Goal: Information Seeking & Learning: Learn about a topic

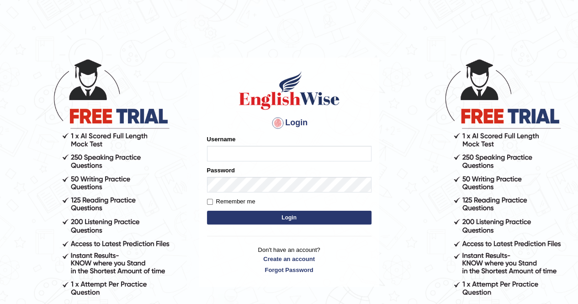
click at [242, 148] on input "Username" at bounding box center [289, 154] width 165 height 16
type input "h"
type input "Ha55an_1"
click at [243, 154] on input "Username" at bounding box center [289, 154] width 165 height 16
type input "Ha55an_1"
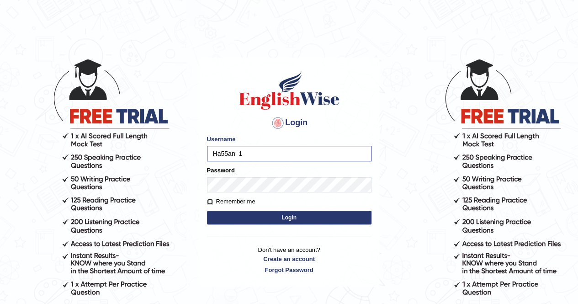
click at [209, 201] on input "Remember me" at bounding box center [210, 202] width 6 height 6
checkbox input "true"
click at [229, 215] on button "Login" at bounding box center [289, 218] width 165 height 14
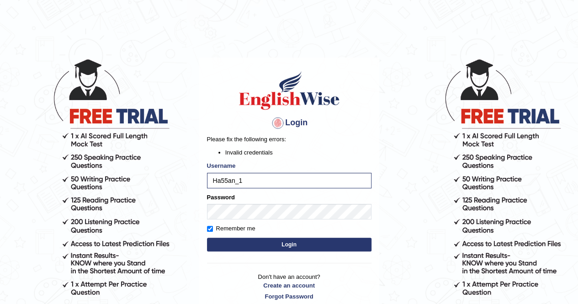
click at [238, 244] on button "Login" at bounding box center [289, 245] width 165 height 14
click at [241, 243] on button "Login" at bounding box center [289, 245] width 165 height 14
click at [246, 180] on input "Ha55an_1" at bounding box center [289, 181] width 165 height 16
click at [227, 181] on input "Ha55an_1" at bounding box center [289, 181] width 165 height 16
type input "Hassan_1"
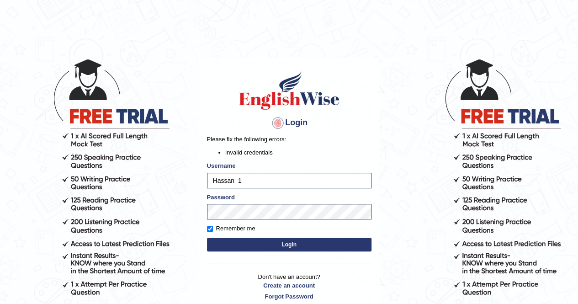
click at [245, 243] on button "Login" at bounding box center [289, 245] width 165 height 14
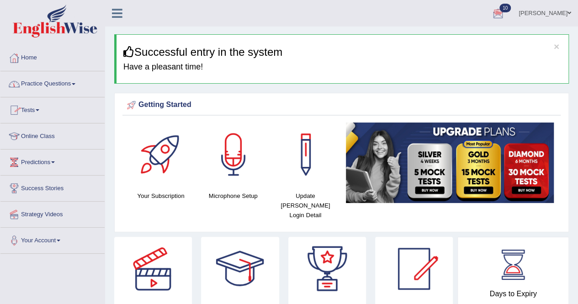
click at [76, 85] on link "Practice Questions" at bounding box center [52, 82] width 104 height 23
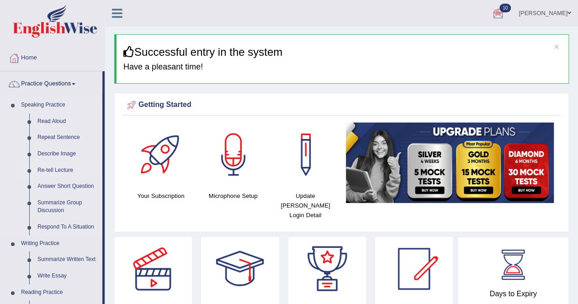
click at [50, 164] on link "Re-tell Lecture" at bounding box center [67, 170] width 69 height 16
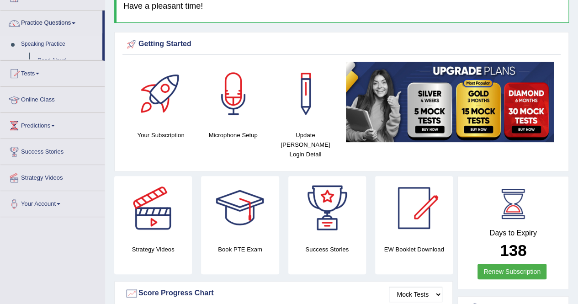
scroll to position [69, 0]
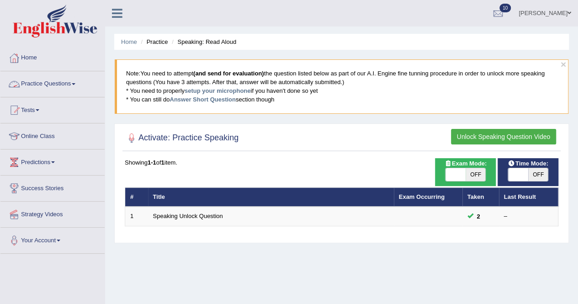
click at [95, 84] on link "Practice Questions" at bounding box center [52, 82] width 104 height 23
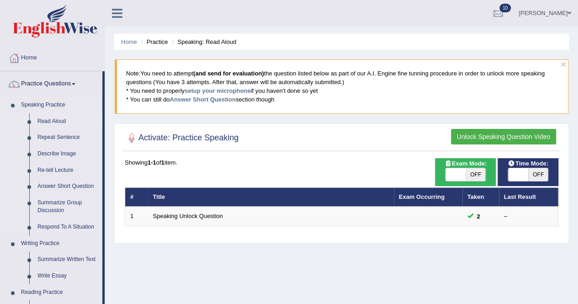
click at [52, 118] on link "Read Aloud" at bounding box center [67, 121] width 69 height 16
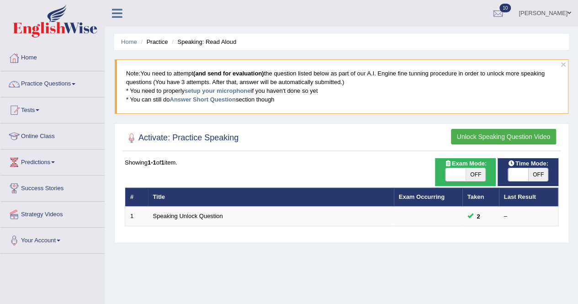
click at [474, 174] on span "OFF" at bounding box center [476, 174] width 20 height 13
checkbox input "true"
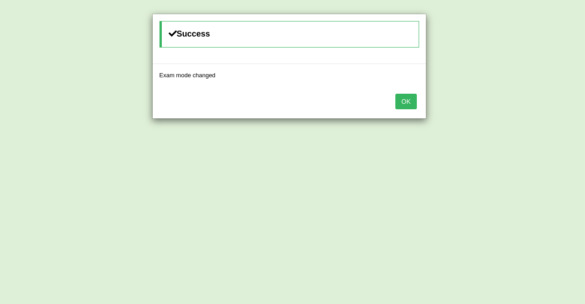
click at [407, 97] on button "OK" at bounding box center [405, 102] width 21 height 16
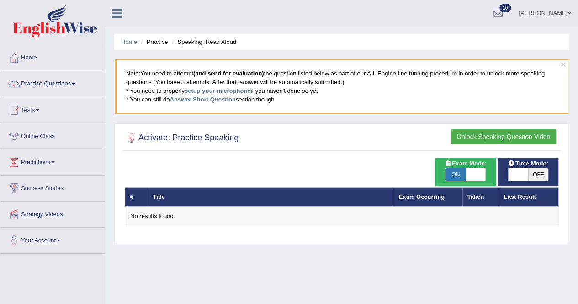
click at [533, 171] on span "OFF" at bounding box center [538, 174] width 20 height 13
checkbox input "true"
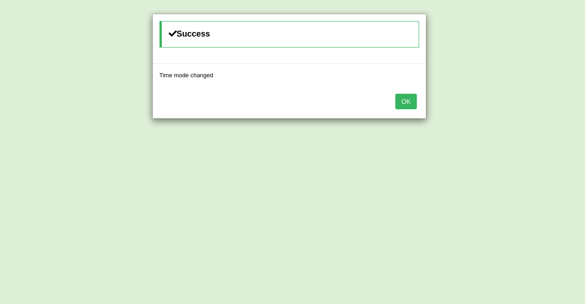
click at [408, 100] on button "OK" at bounding box center [405, 102] width 21 height 16
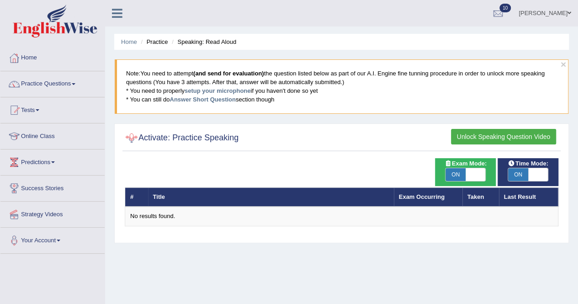
click at [132, 137] on div at bounding box center [132, 138] width 14 height 14
click at [144, 194] on th "#" at bounding box center [136, 196] width 23 height 19
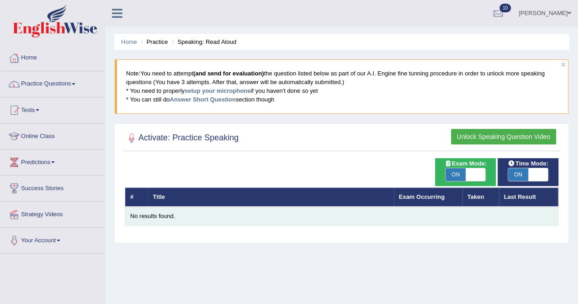
click at [153, 215] on div "No results found." at bounding box center [341, 216] width 423 height 9
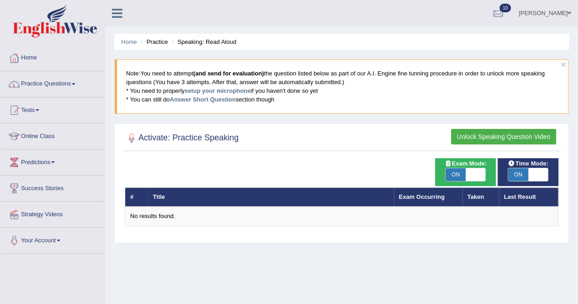
click at [475, 193] on th "Taken" at bounding box center [481, 196] width 37 height 19
click at [523, 196] on th "Last Result" at bounding box center [528, 196] width 59 height 19
click at [485, 130] on button "Unlock Speaking Question Video" at bounding box center [503, 137] width 105 height 16
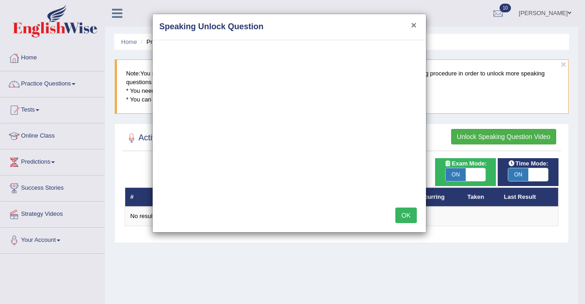
click at [416, 22] on button "×" at bounding box center [413, 25] width 5 height 10
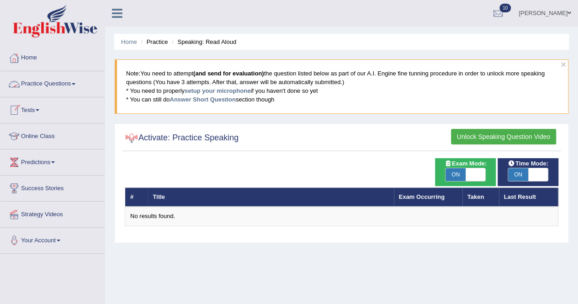
click at [75, 84] on link "Practice Questions" at bounding box center [52, 82] width 104 height 23
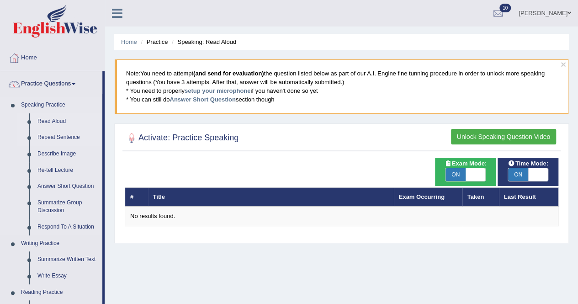
click at [64, 135] on link "Repeat Sentence" at bounding box center [67, 137] width 69 height 16
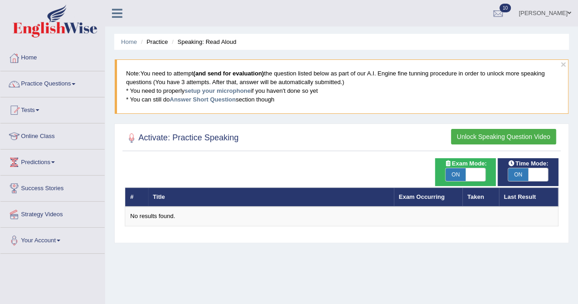
click at [131, 135] on div at bounding box center [132, 138] width 14 height 14
click at [505, 8] on div at bounding box center [498, 14] width 14 height 14
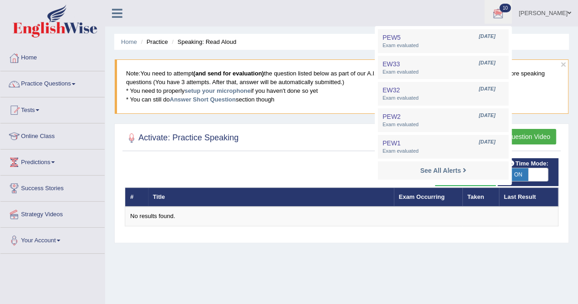
click at [273, 159] on div "# Title Exam Occurring Taken Last Result No results found." at bounding box center [342, 192] width 434 height 68
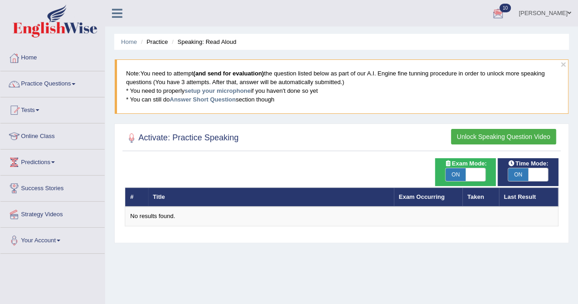
click at [72, 79] on link "Practice Questions" at bounding box center [52, 82] width 104 height 23
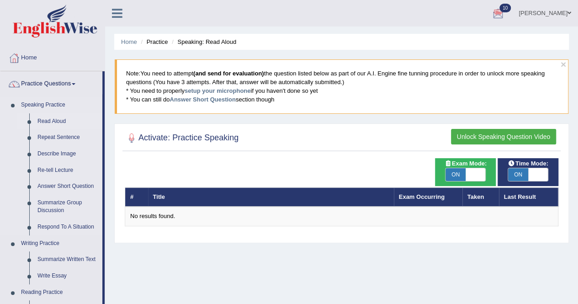
click at [38, 117] on link "Read Aloud" at bounding box center [67, 121] width 69 height 16
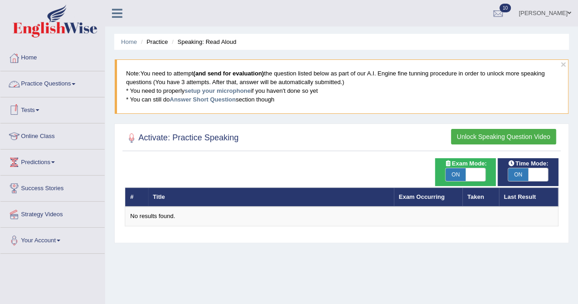
click at [78, 81] on link "Practice Questions" at bounding box center [52, 82] width 104 height 23
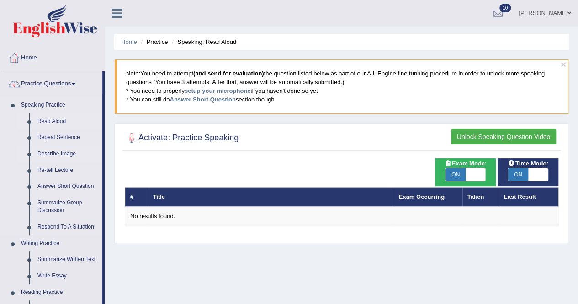
click at [54, 152] on link "Describe Image" at bounding box center [67, 154] width 69 height 16
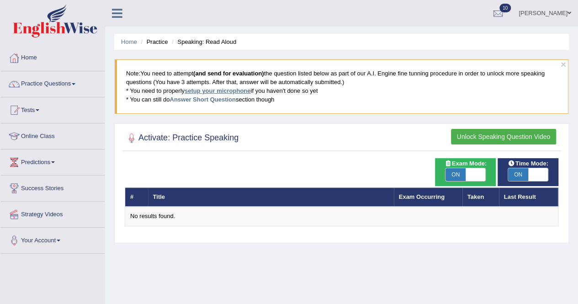
click at [202, 92] on link "setup your microphone" at bounding box center [218, 90] width 66 height 7
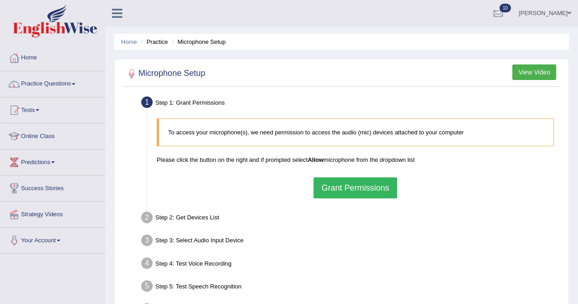
click at [357, 183] on button "Grant Permissions" at bounding box center [355, 187] width 83 height 21
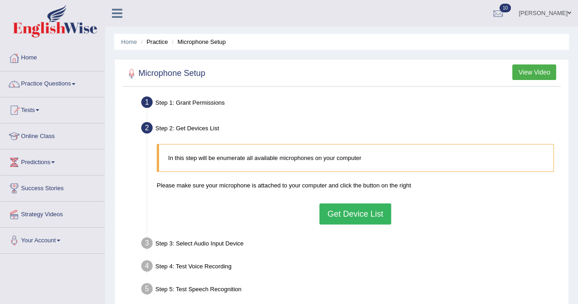
click at [347, 212] on button "Get Device List" at bounding box center [355, 213] width 71 height 21
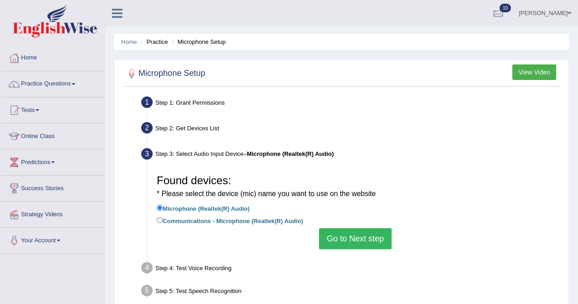
click at [331, 240] on button "Go to Next step" at bounding box center [355, 238] width 73 height 21
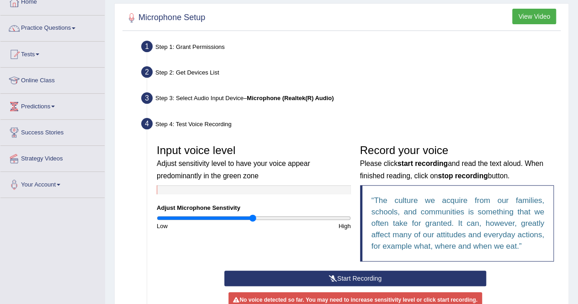
scroll to position [85, 0]
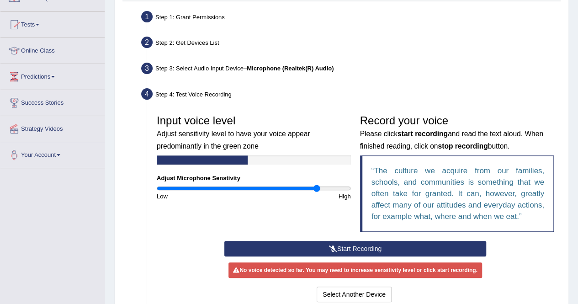
click at [316, 188] on input "range" at bounding box center [254, 188] width 194 height 7
click at [336, 189] on input "range" at bounding box center [254, 188] width 194 height 7
click at [345, 248] on button "Start Recording" at bounding box center [355, 249] width 262 height 16
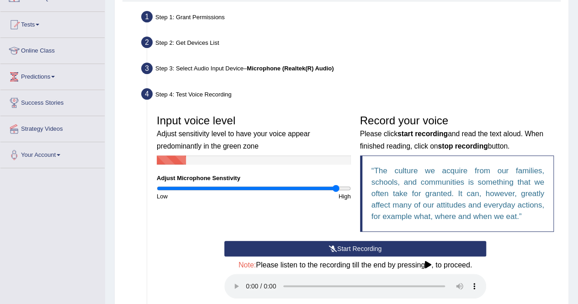
scroll to position [152, 0]
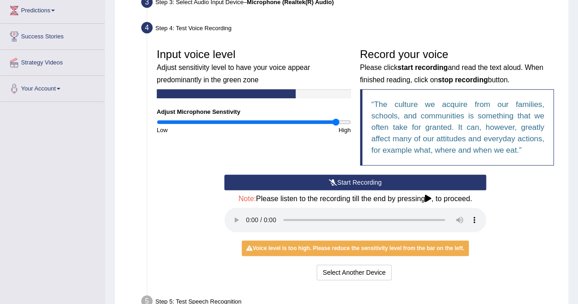
click at [345, 181] on button "Start Recording" at bounding box center [355, 183] width 262 height 16
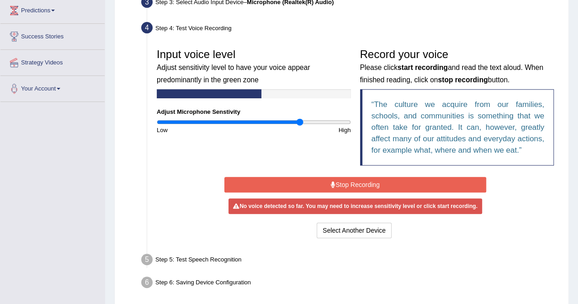
click at [300, 120] on input "range" at bounding box center [254, 121] width 194 height 7
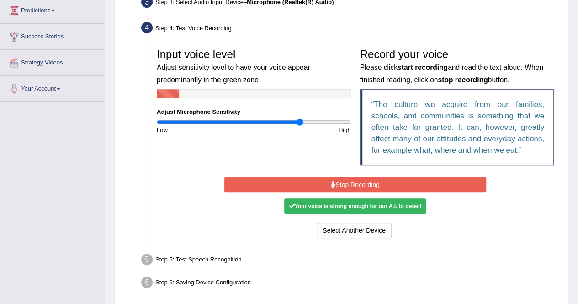
click at [333, 182] on icon at bounding box center [333, 184] width 5 height 6
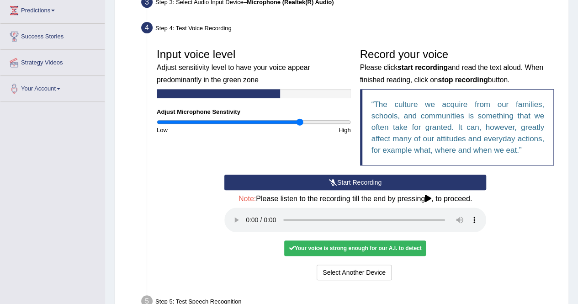
click at [342, 249] on div "Your voice is strong enough for our A.I. to detect" at bounding box center [355, 248] width 142 height 16
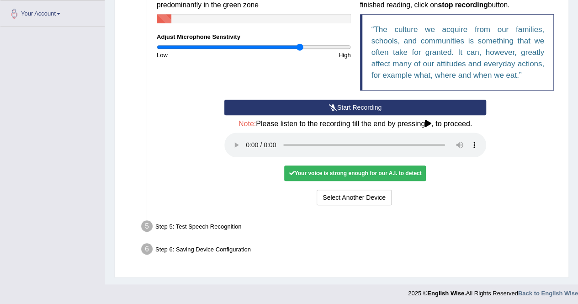
scroll to position [229, 0]
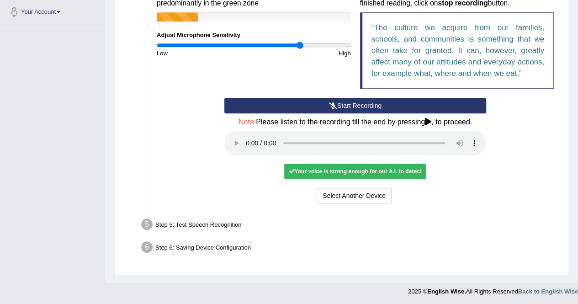
click at [188, 223] on div "Step 5: Test Speech Recognition" at bounding box center [350, 226] width 427 height 20
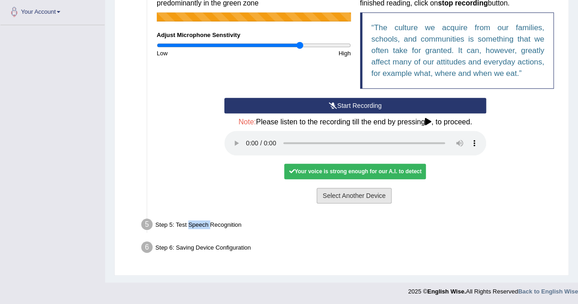
click at [344, 195] on button "Select Another Device" at bounding box center [354, 196] width 75 height 16
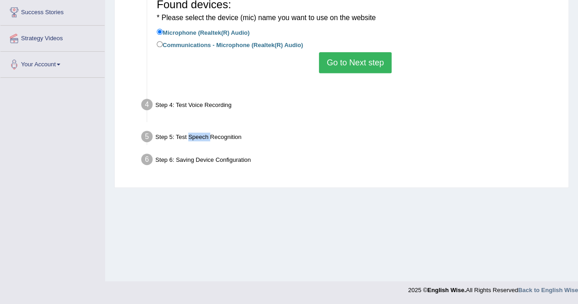
scroll to position [176, 0]
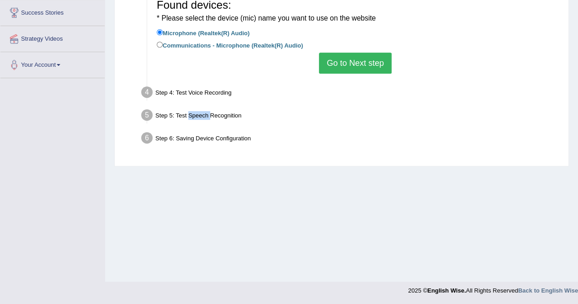
click at [338, 60] on button "Go to Next step" at bounding box center [355, 63] width 73 height 21
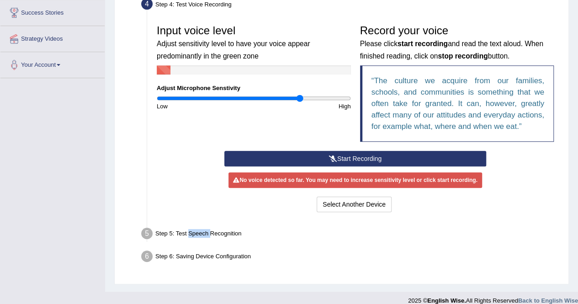
click at [359, 155] on button "Start Recording" at bounding box center [355, 159] width 262 height 16
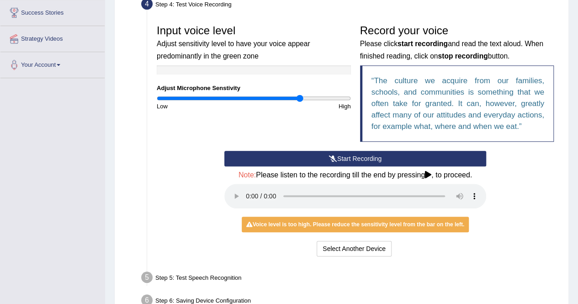
click at [277, 219] on div "Voice level is too high. Please reduce the sensitivity level from the bar on th…" at bounding box center [355, 225] width 227 height 16
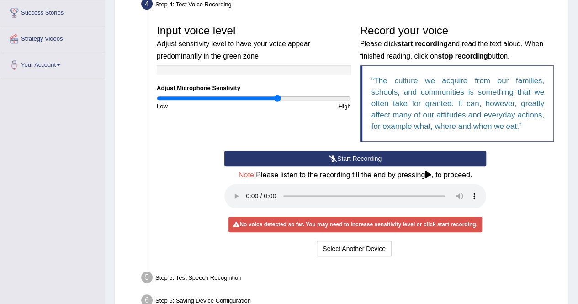
click at [276, 96] on input "range" at bounding box center [254, 98] width 194 height 7
click at [252, 99] on input "range" at bounding box center [254, 98] width 194 height 7
click at [201, 96] on input "range" at bounding box center [254, 98] width 194 height 7
click at [268, 97] on input "range" at bounding box center [254, 98] width 194 height 7
click at [338, 98] on input "range" at bounding box center [254, 98] width 194 height 7
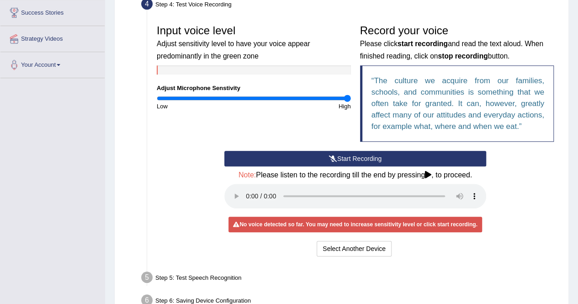
click at [347, 97] on input "range" at bounding box center [254, 98] width 194 height 7
click at [501, 211] on div "Start Recording Stop Recording Note: Please listen to the recording till the en…" at bounding box center [355, 205] width 406 height 108
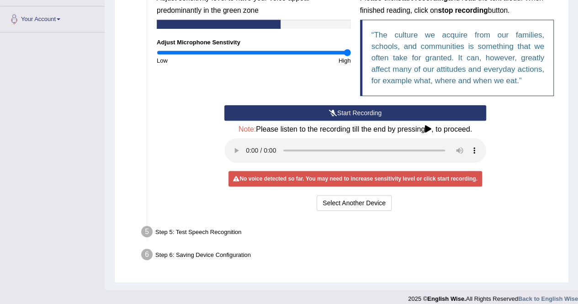
scroll to position [229, 0]
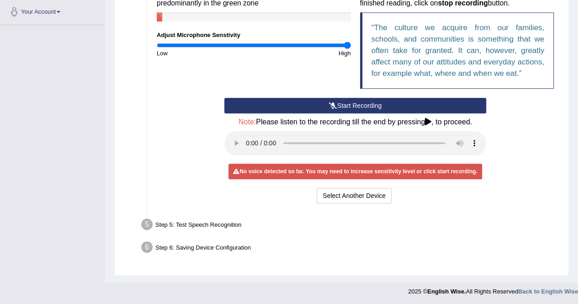
click at [151, 223] on li "Step 5: Test Speech Recognition Text to read The culture we acquire from our fa…" at bounding box center [351, 226] width 416 height 20
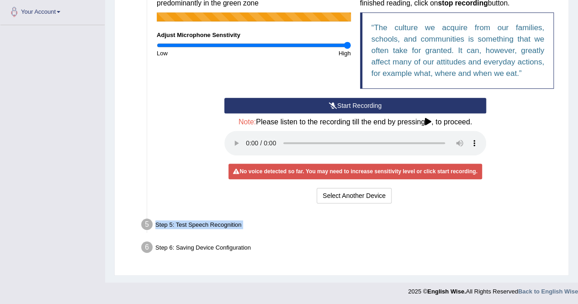
click at [151, 223] on li "Step 5: Test Speech Recognition Text to read The culture we acquire from our fa…" at bounding box center [351, 226] width 416 height 20
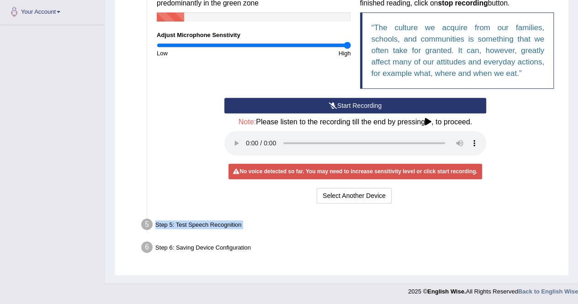
click at [151, 223] on li "Step 5: Test Speech Recognition Text to read The culture we acquire from our fa…" at bounding box center [351, 226] width 416 height 20
click at [144, 222] on li "Step 5: Test Speech Recognition Text to read The culture we acquire from our fa…" at bounding box center [351, 226] width 416 height 20
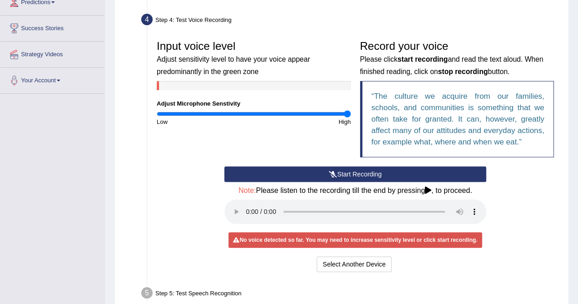
scroll to position [154, 0]
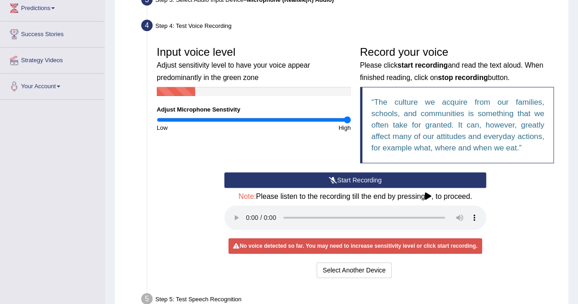
click at [342, 176] on button "Start Recording" at bounding box center [355, 180] width 262 height 16
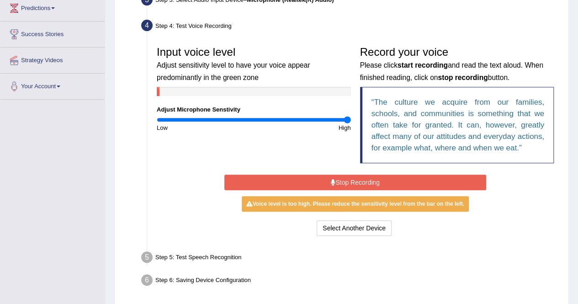
click at [342, 176] on button "Stop Recording" at bounding box center [355, 183] width 262 height 16
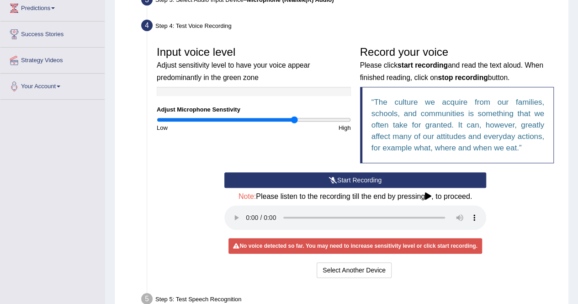
type input "1.44"
click at [294, 122] on input "range" at bounding box center [254, 119] width 194 height 7
click at [336, 177] on button "Start Recording" at bounding box center [355, 180] width 262 height 16
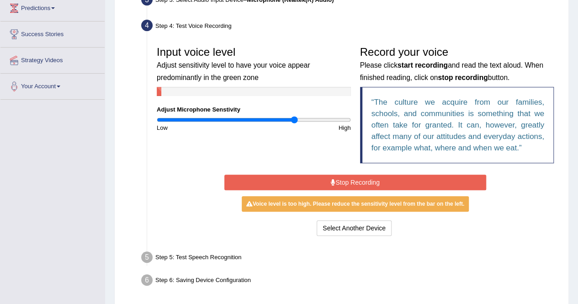
click at [336, 177] on button "Stop Recording" at bounding box center [355, 183] width 262 height 16
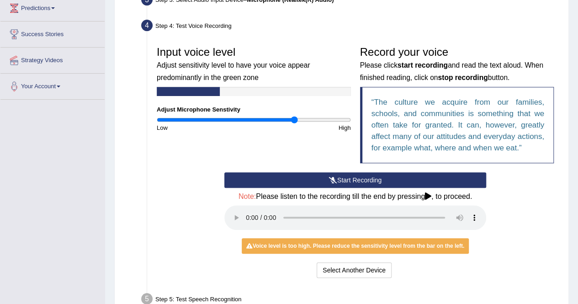
click at [327, 176] on button "Start Recording" at bounding box center [355, 180] width 262 height 16
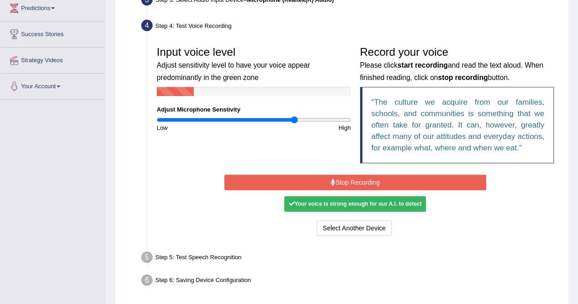
click at [347, 205] on div "Your voice is strong enough for our A.I. to detect" at bounding box center [355, 204] width 142 height 16
click at [345, 185] on button "Stop Recording" at bounding box center [355, 183] width 262 height 16
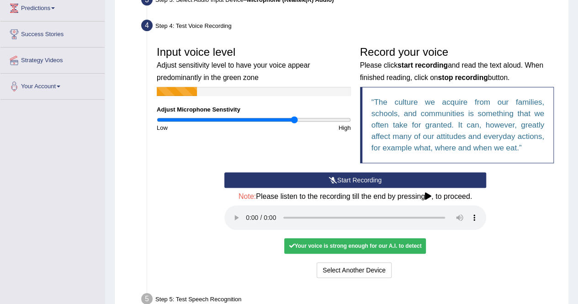
click at [359, 240] on div "Your voice is strong enough for our A.I. to detect" at bounding box center [355, 246] width 142 height 16
click at [398, 262] on div "Select Another Device Voice is ok. Go to Next step" at bounding box center [355, 271] width 262 height 18
click at [299, 240] on div "Your voice is strong enough for our A.I. to detect" at bounding box center [355, 246] width 142 height 16
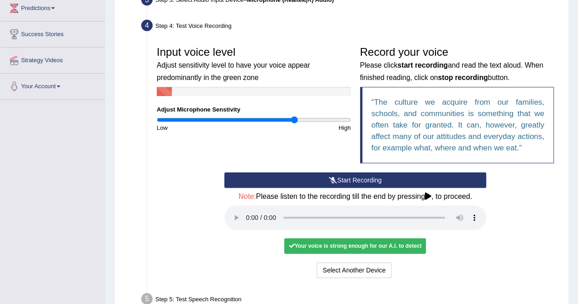
click at [299, 240] on div "Your voice is strong enough for our A.I. to detect" at bounding box center [355, 246] width 142 height 16
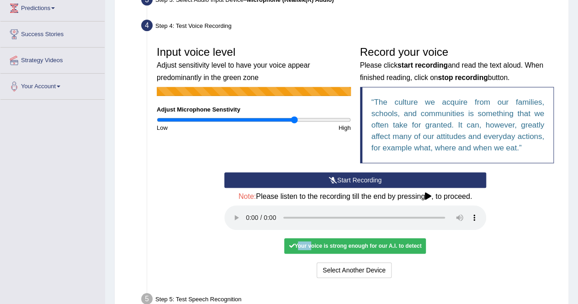
click at [299, 240] on div "Your voice is strong enough for our A.I. to detect" at bounding box center [355, 246] width 142 height 16
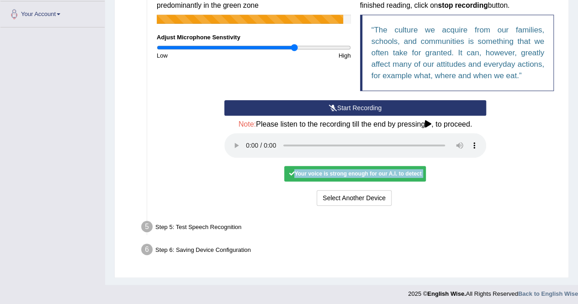
scroll to position [229, 0]
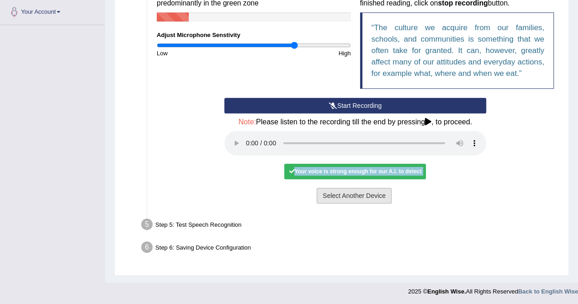
click at [341, 191] on button "Select Another Device" at bounding box center [354, 196] width 75 height 16
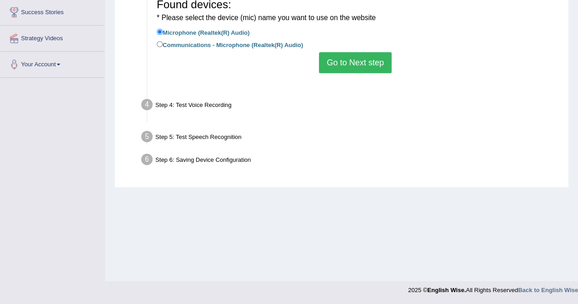
scroll to position [176, 0]
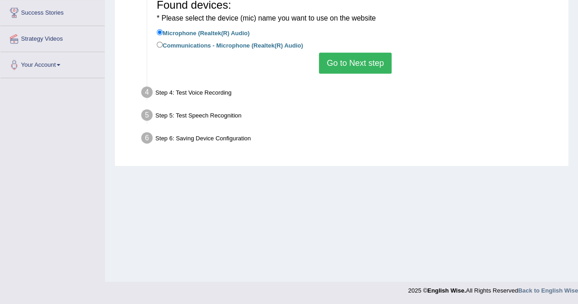
click at [345, 62] on button "Go to Next step" at bounding box center [355, 63] width 73 height 21
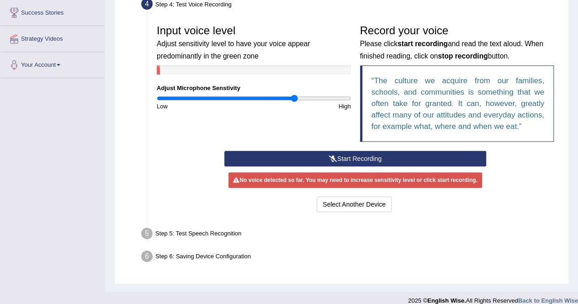
click at [315, 155] on button "Start Recording" at bounding box center [355, 159] width 262 height 16
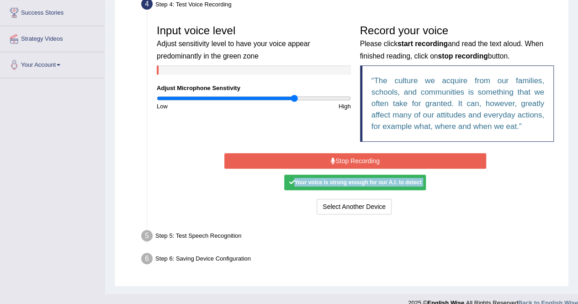
click at [315, 155] on button "Stop Recording" at bounding box center [355, 161] width 262 height 16
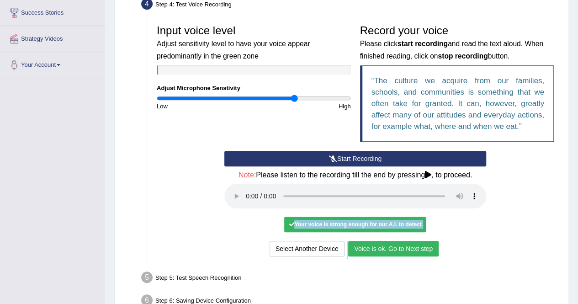
click at [369, 244] on button "Voice is ok. Go to Next step" at bounding box center [393, 249] width 91 height 16
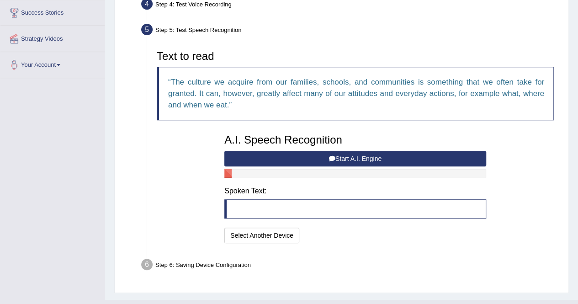
click at [358, 155] on button "Start A.I. Engine" at bounding box center [355, 159] width 262 height 16
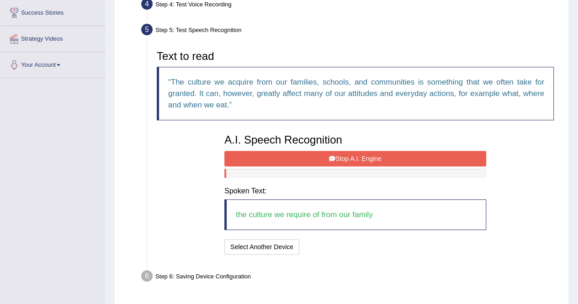
click at [358, 155] on button "Stop A.I. Engine" at bounding box center [355, 159] width 262 height 16
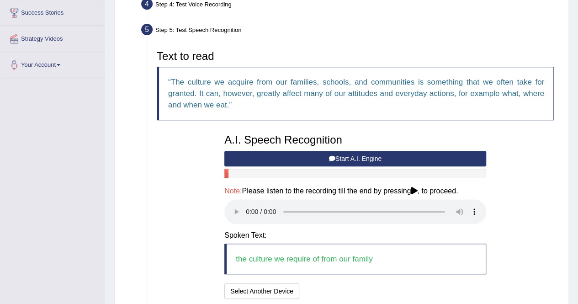
click at [337, 156] on button "Start A.I. Engine" at bounding box center [355, 159] width 262 height 16
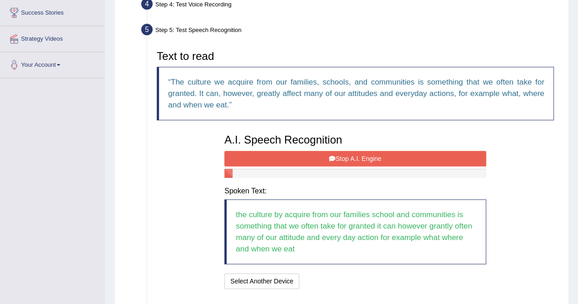
click at [337, 156] on button "Stop A.I. Engine" at bounding box center [355, 159] width 262 height 16
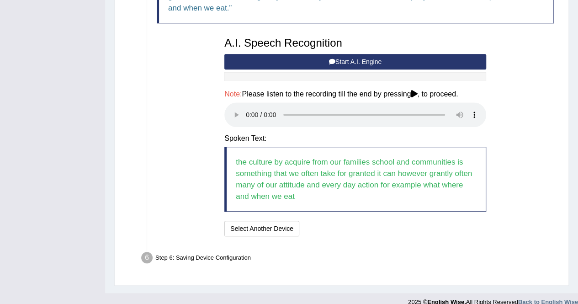
scroll to position [272, 0]
click at [328, 224] on button "Speech is ok. Go to Last step" at bounding box center [352, 229] width 96 height 16
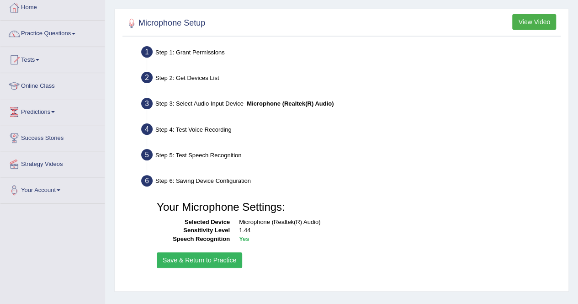
scroll to position [49, 0]
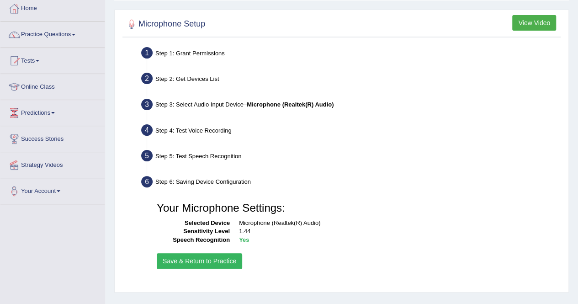
click at [185, 258] on button "Save & Return to Practice" at bounding box center [199, 261] width 85 height 16
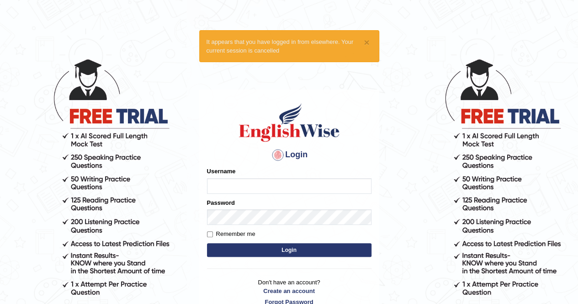
type input "Hassan_1"
click at [208, 233] on input "Remember me" at bounding box center [210, 234] width 6 height 6
checkbox input "true"
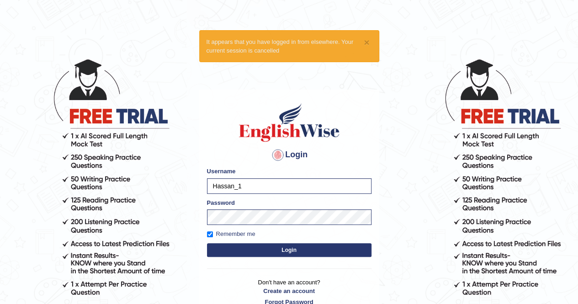
click at [300, 245] on button "Login" at bounding box center [289, 250] width 165 height 14
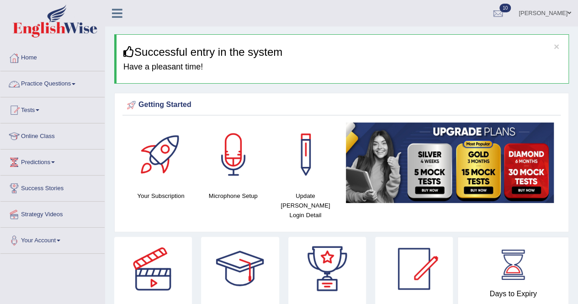
click at [75, 80] on link "Practice Questions" at bounding box center [52, 82] width 104 height 23
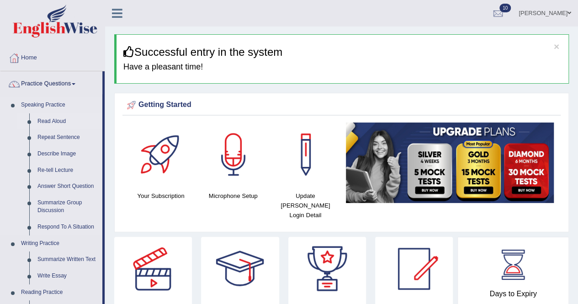
click at [47, 123] on link "Read Aloud" at bounding box center [67, 121] width 69 height 16
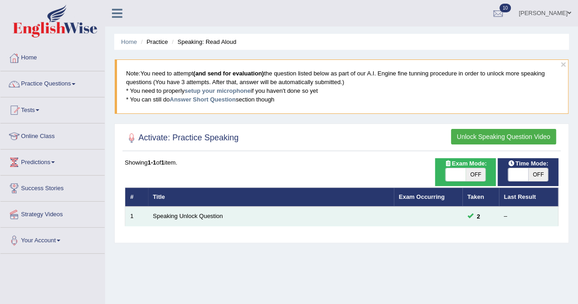
click at [506, 212] on div "–" at bounding box center [528, 216] width 49 height 9
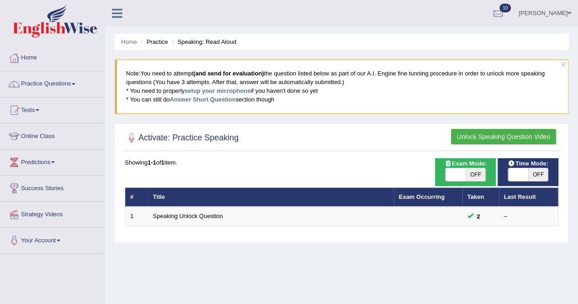
click at [560, 64] on blockquote "Note: You need to attempt (and send for evaluation) the question listed below a…" at bounding box center [342, 86] width 454 height 54
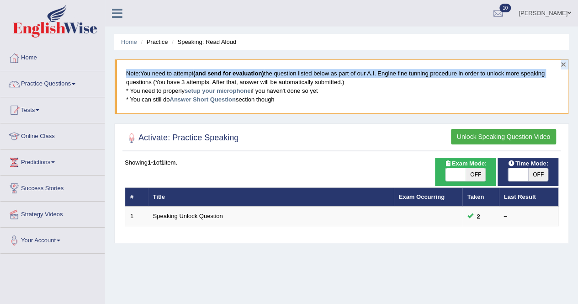
click at [561, 62] on div "× Note: You need to attempt (and send for evaluation) the question listed below…" at bounding box center [341, 91] width 455 height 64
click at [561, 62] on button "×" at bounding box center [563, 64] width 5 height 10
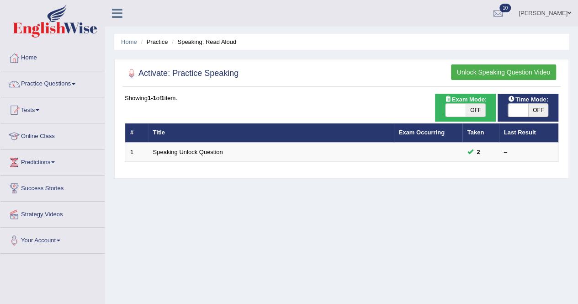
click at [153, 41] on li "Practice" at bounding box center [153, 41] width 29 height 9
click at [197, 44] on li "Speaking: Read Aloud" at bounding box center [203, 41] width 67 height 9
click at [470, 110] on span "OFF" at bounding box center [476, 110] width 20 height 13
checkbox input "true"
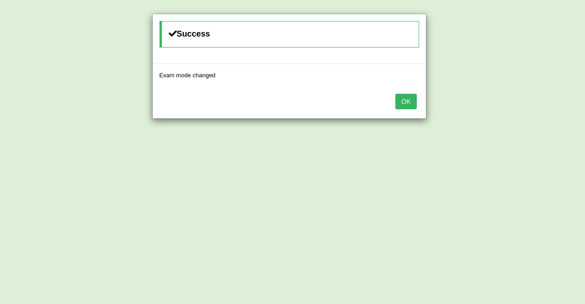
click at [413, 96] on button "OK" at bounding box center [405, 102] width 21 height 16
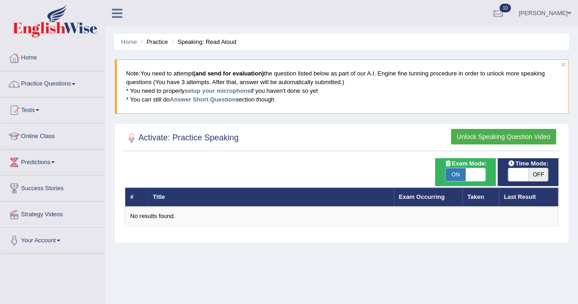
click at [532, 174] on span "OFF" at bounding box center [538, 174] width 20 height 13
checkbox input "true"
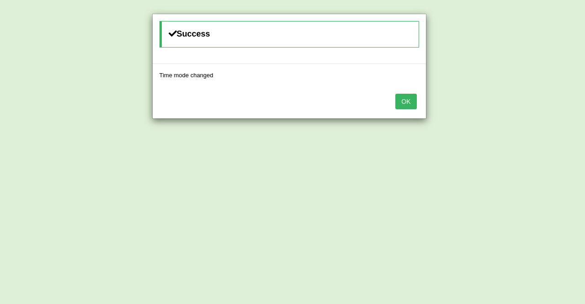
click at [399, 100] on button "OK" at bounding box center [405, 102] width 21 height 16
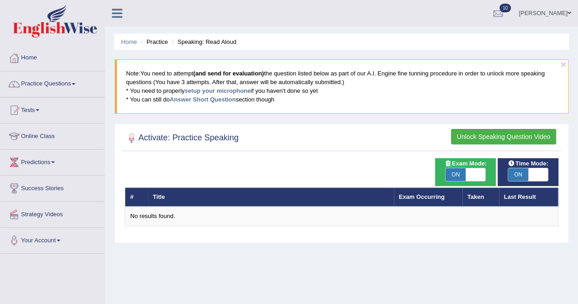
click at [59, 237] on link "Your Account" at bounding box center [52, 239] width 104 height 23
click at [79, 80] on link "Practice Questions" at bounding box center [52, 82] width 104 height 23
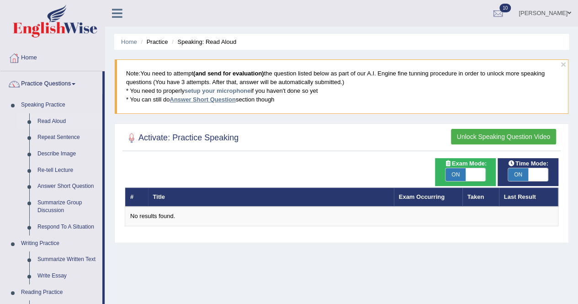
click at [193, 96] on link "Answer Short Question" at bounding box center [203, 99] width 66 height 7
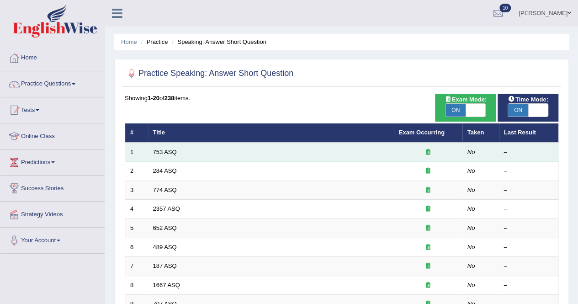
click at [224, 152] on td "753 ASQ" at bounding box center [271, 152] width 246 height 19
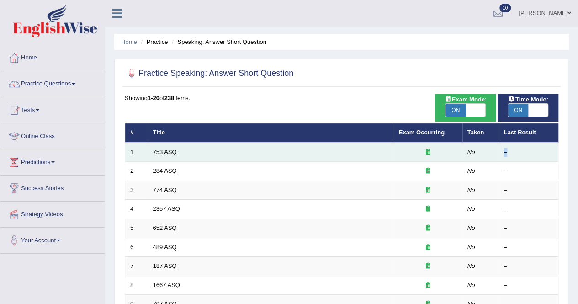
drag, startPoint x: 496, startPoint y: 152, endPoint x: 509, endPoint y: 151, distance: 13.7
click at [509, 151] on tr "1 753 ASQ No –" at bounding box center [341, 152] width 433 height 19
click at [509, 151] on div "–" at bounding box center [528, 152] width 49 height 9
click at [463, 149] on td "No" at bounding box center [481, 152] width 37 height 19
click at [309, 146] on td "753 ASQ" at bounding box center [271, 152] width 246 height 19
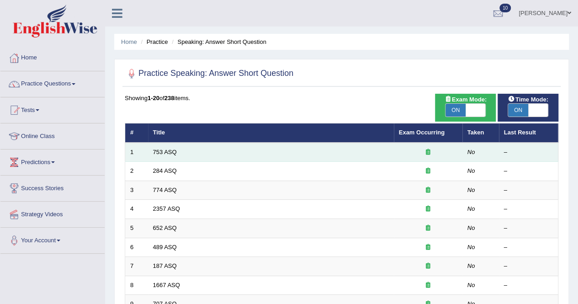
click at [309, 146] on td "753 ASQ" at bounding box center [271, 152] width 246 height 19
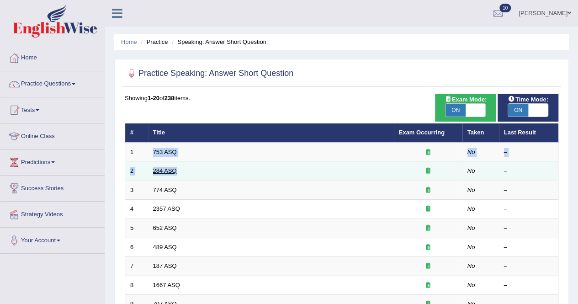
drag, startPoint x: 309, startPoint y: 146, endPoint x: 174, endPoint y: 169, distance: 137.2
click at [174, 169] on link "284 ASQ" at bounding box center [165, 170] width 24 height 7
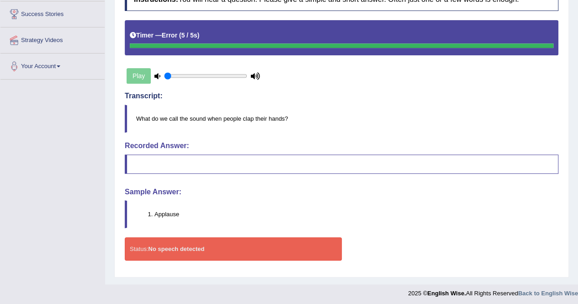
scroll to position [175, 0]
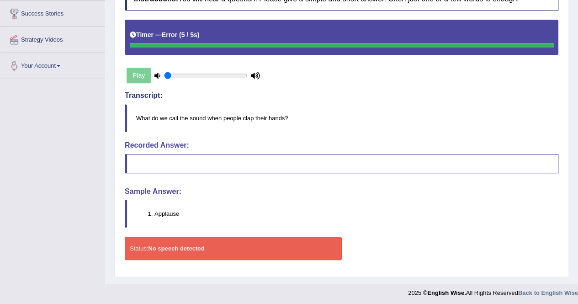
click at [199, 241] on div "Status: No speech detected" at bounding box center [233, 248] width 217 height 23
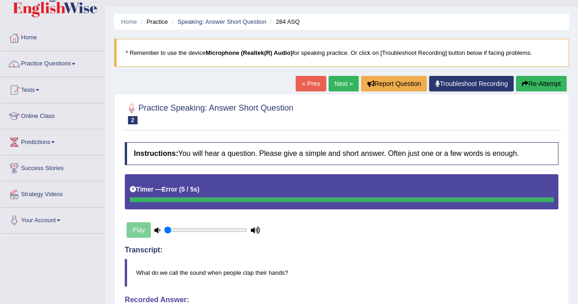
scroll to position [0, 0]
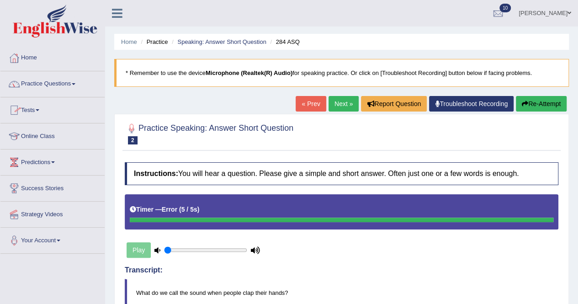
click at [75, 84] on span at bounding box center [74, 84] width 4 height 2
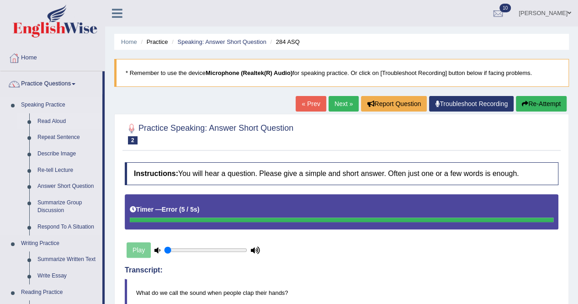
click at [58, 118] on link "Read Aloud" at bounding box center [67, 121] width 69 height 16
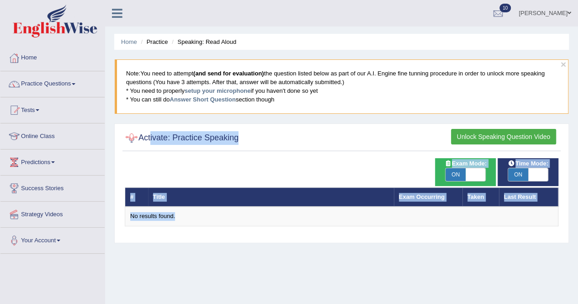
drag, startPoint x: 188, startPoint y: 208, endPoint x: 149, endPoint y: 135, distance: 83.2
click at [149, 135] on div "Activate: Practice Speaking Unlock Speaking Question Video Time Mode: ON OFF Ex…" at bounding box center [341, 183] width 455 height 120
click at [149, 135] on h2 "Activate: Practice Speaking" at bounding box center [182, 138] width 114 height 14
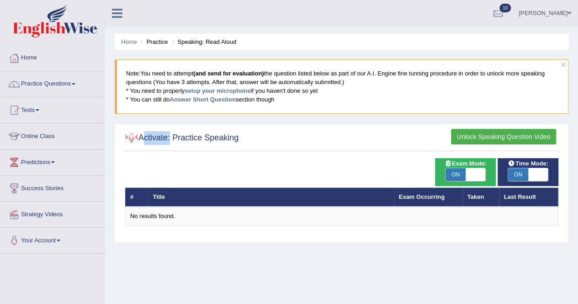
click at [149, 135] on h2 "Activate: Practice Speaking" at bounding box center [182, 138] width 114 height 14
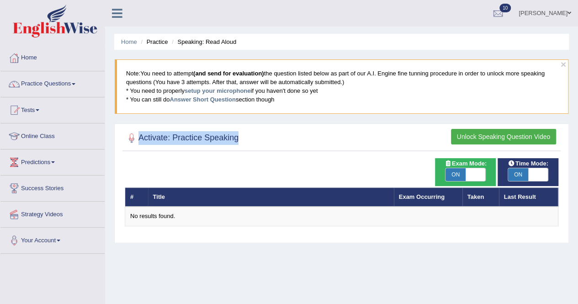
click at [149, 135] on h2 "Activate: Practice Speaking" at bounding box center [182, 138] width 114 height 14
click at [128, 136] on div at bounding box center [132, 138] width 14 height 14
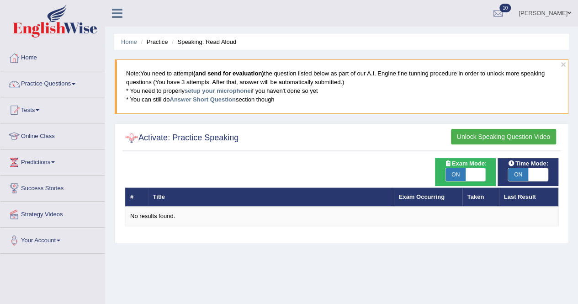
click at [128, 136] on div at bounding box center [132, 138] width 14 height 14
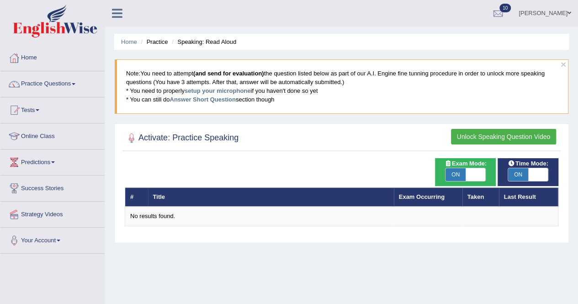
click at [128, 136] on div at bounding box center [132, 138] width 14 height 14
drag, startPoint x: 128, startPoint y: 136, endPoint x: 129, endPoint y: 131, distance: 4.7
click at [129, 131] on div at bounding box center [132, 138] width 14 height 14
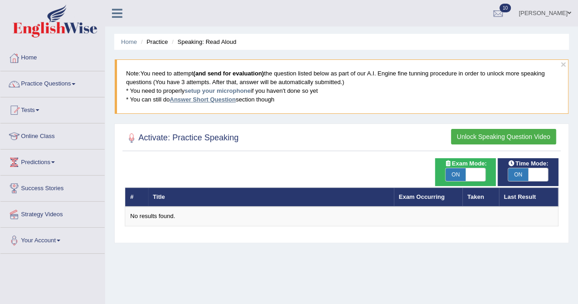
click at [191, 97] on link "Answer Short Question" at bounding box center [203, 99] width 66 height 7
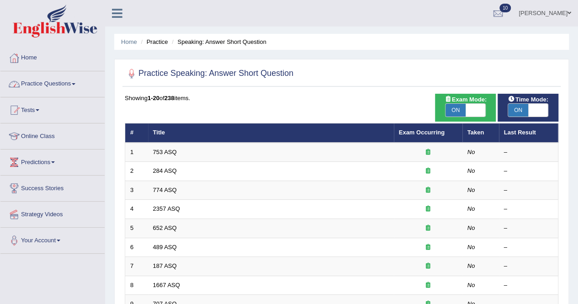
click at [76, 81] on link "Practice Questions" at bounding box center [52, 82] width 104 height 23
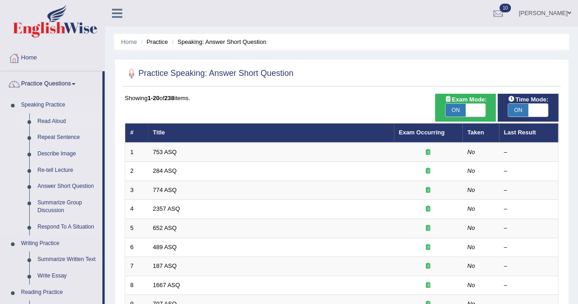
click at [60, 119] on link "Read Aloud" at bounding box center [67, 121] width 69 height 16
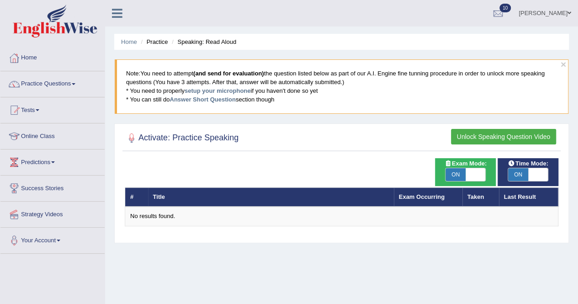
click at [479, 193] on th "Taken" at bounding box center [481, 196] width 37 height 19
click at [401, 197] on link "Exam Occurring" at bounding box center [422, 196] width 46 height 7
click at [475, 197] on th "Taken" at bounding box center [481, 196] width 37 height 19
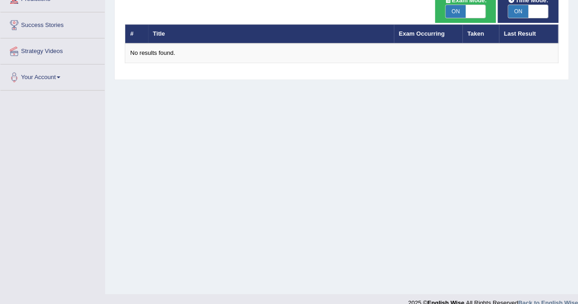
scroll to position [176, 0]
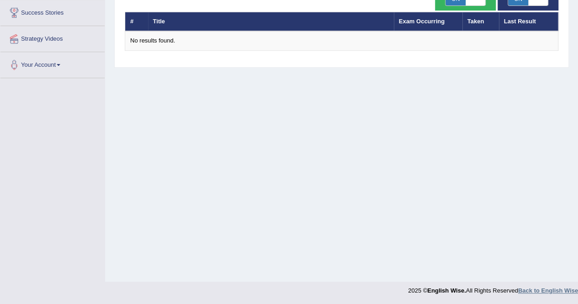
click at [539, 288] on strong "Back to English Wise" at bounding box center [548, 290] width 60 height 7
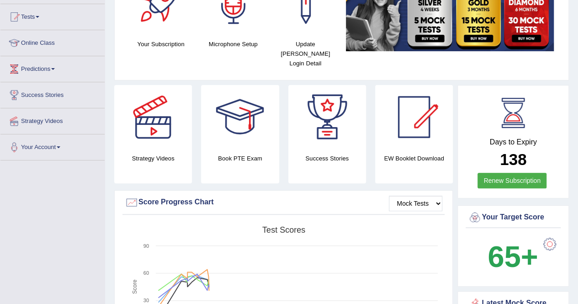
scroll to position [94, 0]
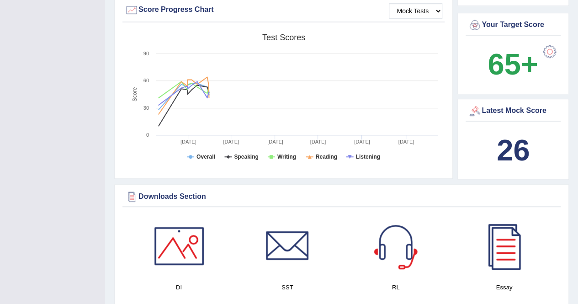
click at [489, 194] on div "Downloads Section" at bounding box center [342, 198] width 438 height 18
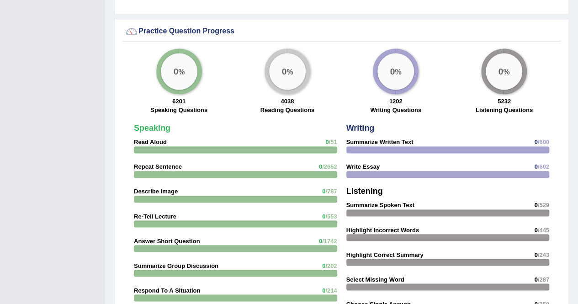
scroll to position [666, 0]
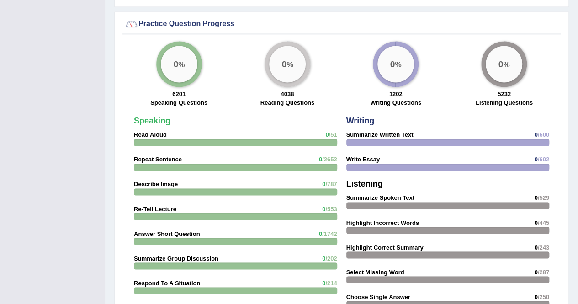
click at [139, 131] on strong "Read Aloud" at bounding box center [150, 134] width 33 height 7
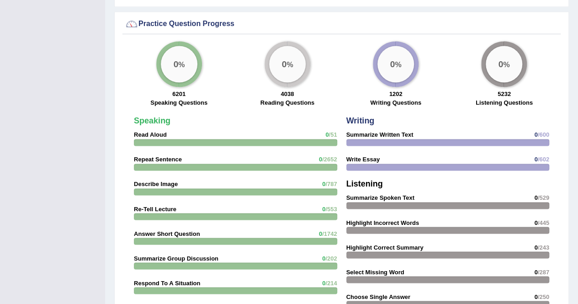
click at [139, 131] on strong "Read Aloud" at bounding box center [150, 134] width 33 height 7
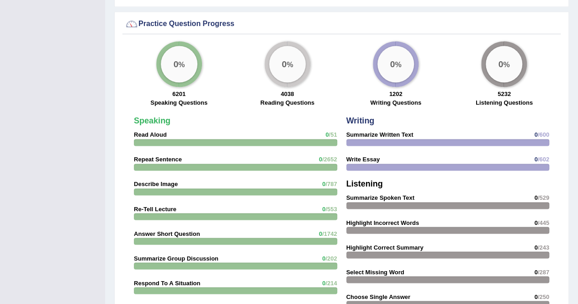
click at [139, 131] on strong "Read Aloud" at bounding box center [150, 134] width 33 height 7
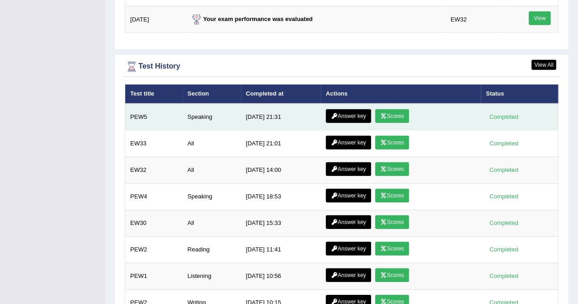
scroll to position [1227, 0]
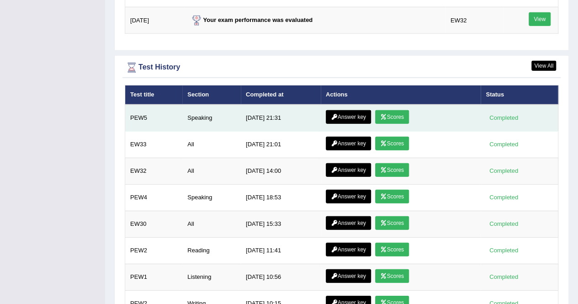
click at [277, 105] on td "4/15/25 21:31" at bounding box center [281, 118] width 80 height 27
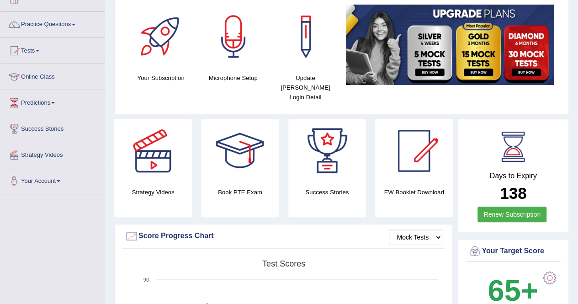
scroll to position [59, 0]
click at [501, 159] on div "Days to Expiry 138 Renew Subscription" at bounding box center [513, 176] width 95 height 101
click at [506, 207] on link "Renew Subscription" at bounding box center [512, 215] width 69 height 16
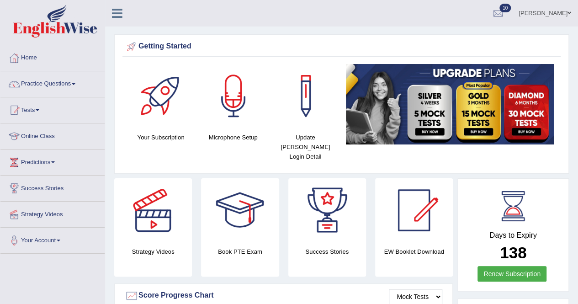
click at [152, 90] on div at bounding box center [161, 96] width 64 height 64
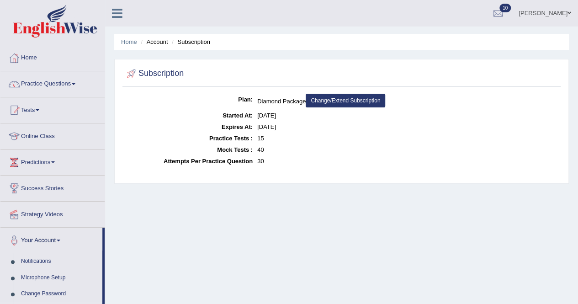
click at [37, 54] on link "Home" at bounding box center [52, 56] width 104 height 23
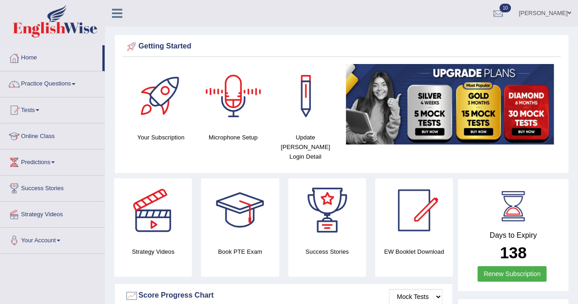
click at [229, 99] on div at bounding box center [234, 96] width 64 height 64
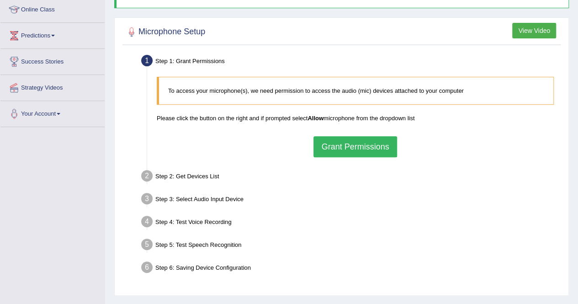
scroll to position [129, 0]
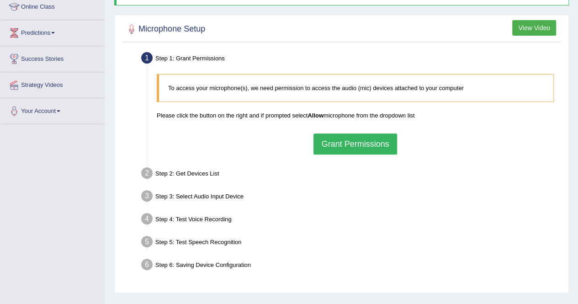
click at [345, 143] on button "Grant Permissions" at bounding box center [355, 143] width 83 height 21
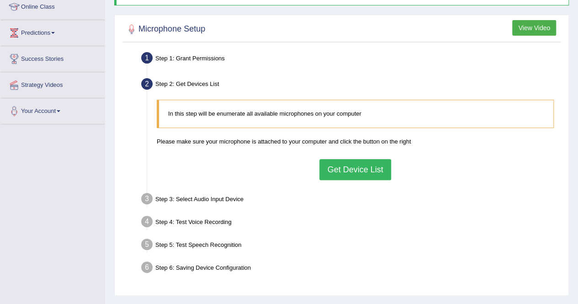
click at [343, 168] on button "Get Device List" at bounding box center [355, 169] width 71 height 21
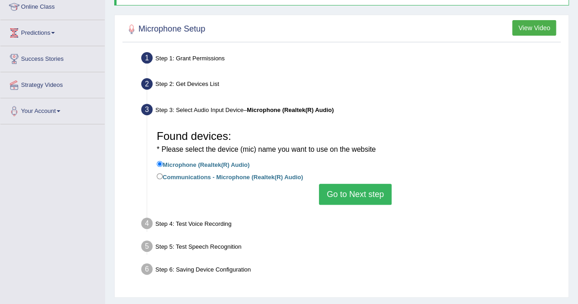
click at [362, 194] on button "Go to Next step" at bounding box center [355, 194] width 73 height 21
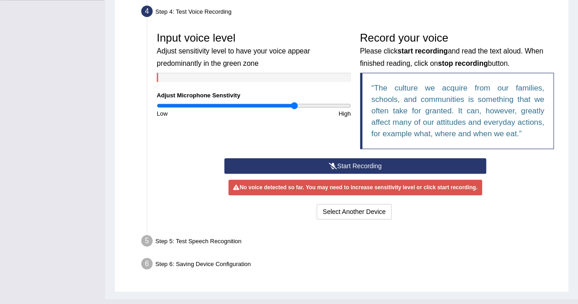
scroll to position [255, 0]
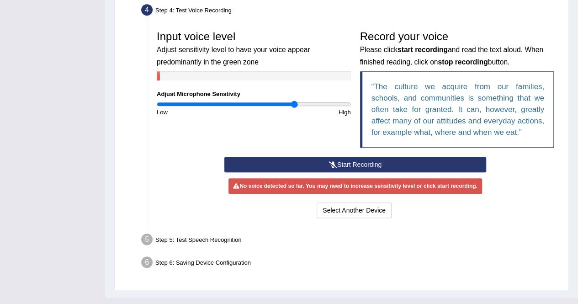
click at [352, 157] on button "Start Recording" at bounding box center [355, 165] width 262 height 16
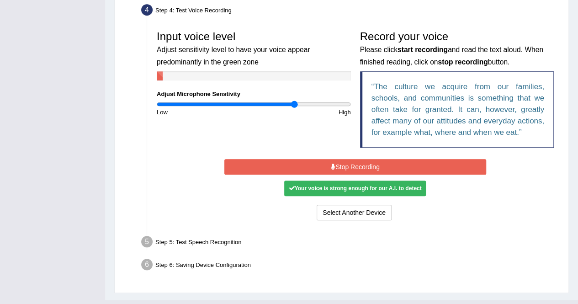
click at [352, 161] on button "Stop Recording" at bounding box center [355, 167] width 262 height 16
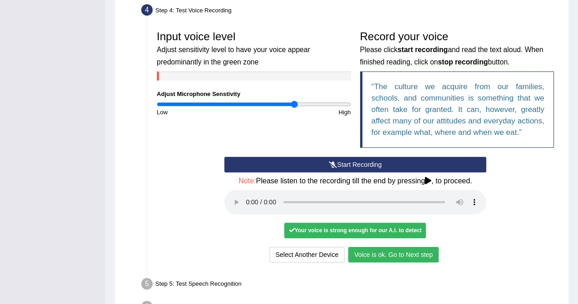
click at [369, 250] on button "Voice is ok. Go to Next step" at bounding box center [393, 255] width 91 height 16
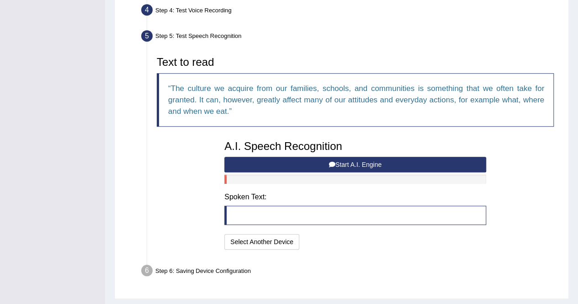
click at [326, 159] on button "Start A.I. Engine" at bounding box center [355, 165] width 262 height 16
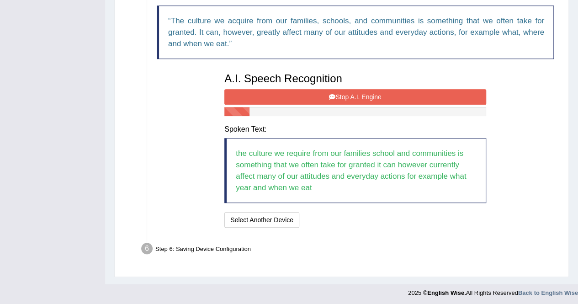
scroll to position [323, 0]
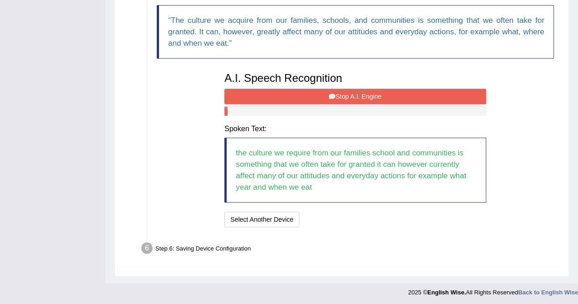
click at [327, 90] on button "Stop A.I. Engine" at bounding box center [355, 97] width 262 height 16
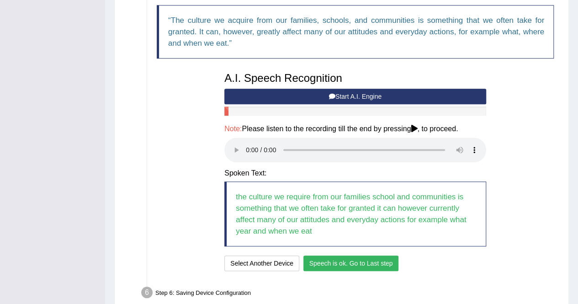
click at [330, 262] on button "Speech is ok. Go to Last step" at bounding box center [352, 264] width 96 height 16
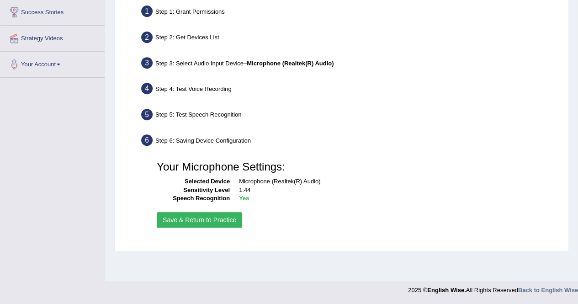
scroll to position [176, 0]
click at [192, 217] on button "Save & Return to Practice" at bounding box center [199, 221] width 85 height 16
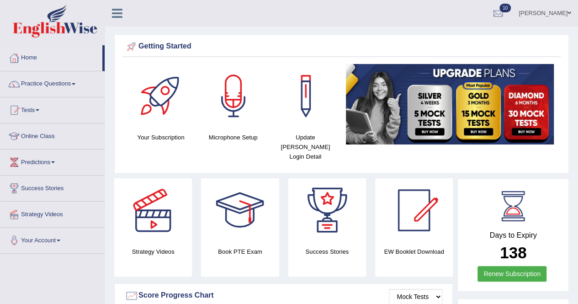
click at [75, 83] on span at bounding box center [74, 84] width 4 height 2
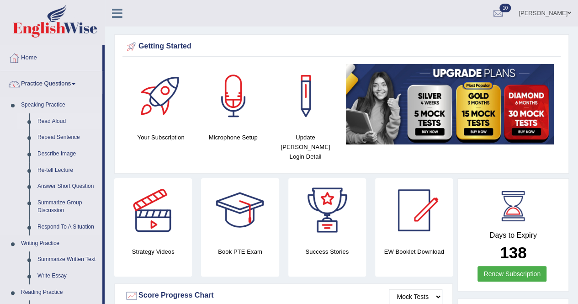
click at [55, 118] on link "Read Aloud" at bounding box center [67, 121] width 69 height 16
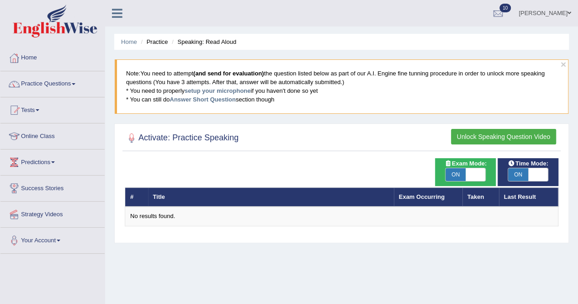
click at [475, 131] on button "Unlock Speaking Question Video" at bounding box center [503, 137] width 105 height 16
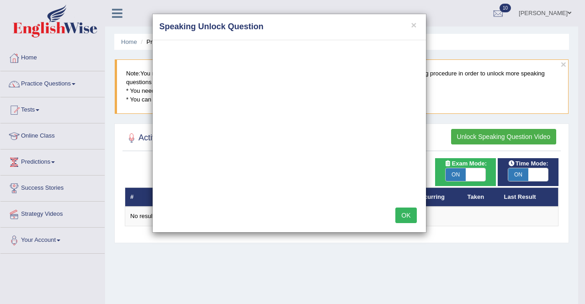
click at [406, 212] on button "OK" at bounding box center [405, 216] width 21 height 16
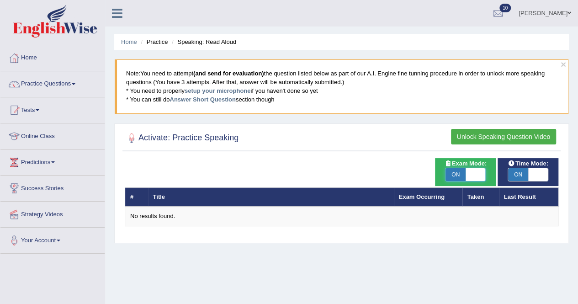
click at [467, 173] on span at bounding box center [476, 174] width 20 height 13
checkbox input "false"
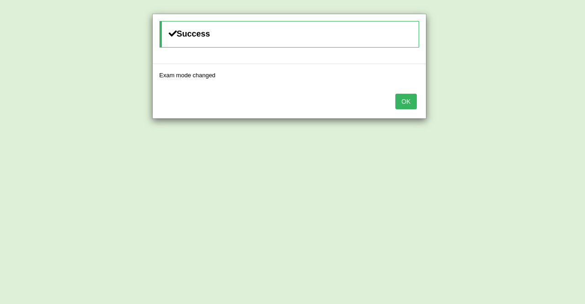
drag, startPoint x: 467, startPoint y: 173, endPoint x: 406, endPoint y: 99, distance: 96.2
click at [406, 99] on body "Toggle navigation Home Practice Questions Speaking Practice Read Aloud Repeat S…" at bounding box center [292, 152] width 585 height 304
click at [406, 99] on button "OK" at bounding box center [405, 102] width 21 height 16
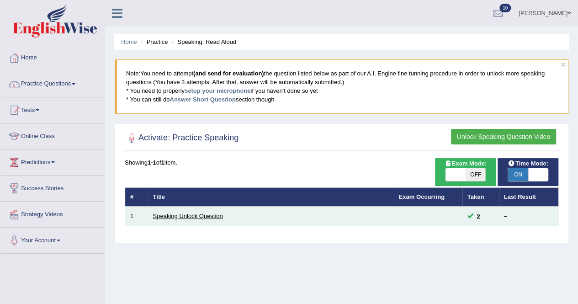
click at [214, 213] on link "Speaking Unlock Question" at bounding box center [188, 216] width 70 height 7
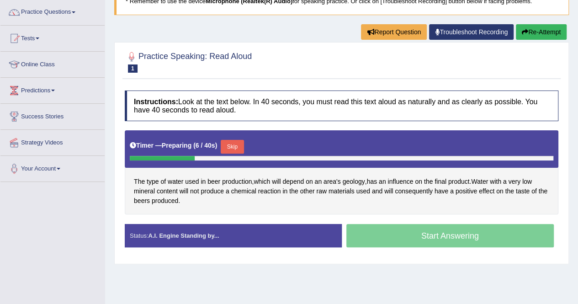
scroll to position [72, 0]
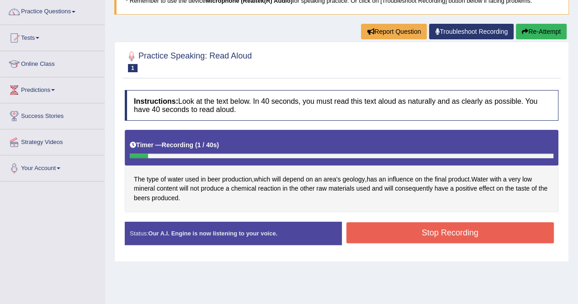
click at [403, 232] on button "Stop Recording" at bounding box center [451, 232] width 208 height 21
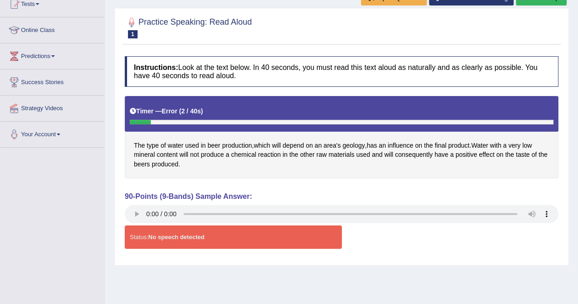
scroll to position [107, 0]
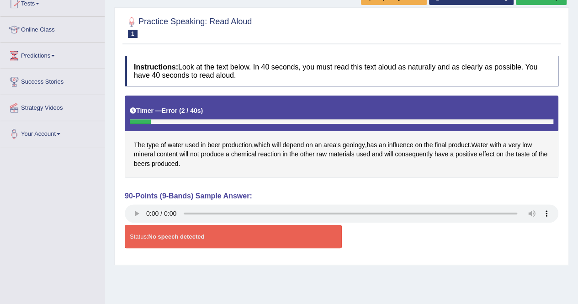
click at [174, 235] on strong "No speech detected" at bounding box center [176, 236] width 56 height 7
click at [153, 231] on div "Status: No speech detected" at bounding box center [233, 236] width 217 height 23
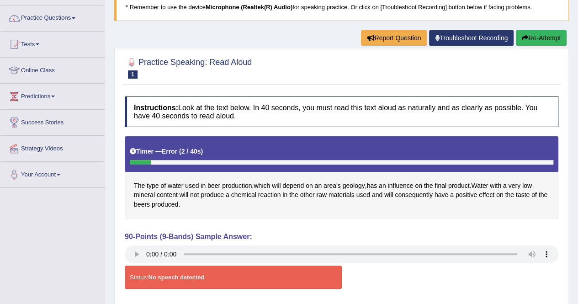
scroll to position [71, 0]
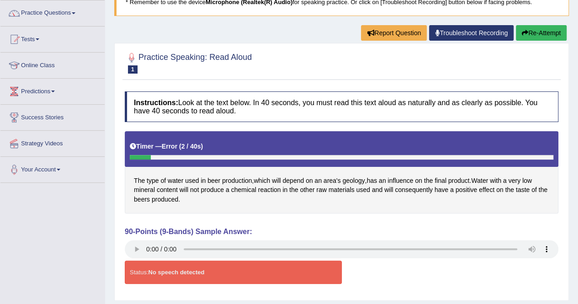
click at [535, 33] on button "Re-Attempt" at bounding box center [541, 33] width 51 height 16
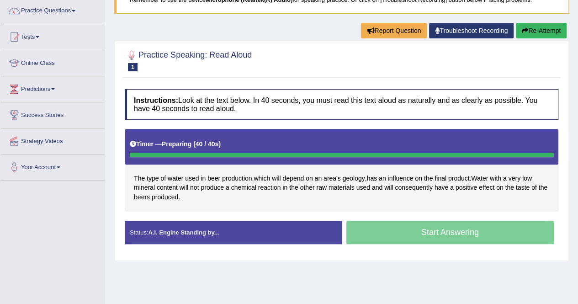
click at [413, 233] on div "Start Answering" at bounding box center [450, 234] width 217 height 26
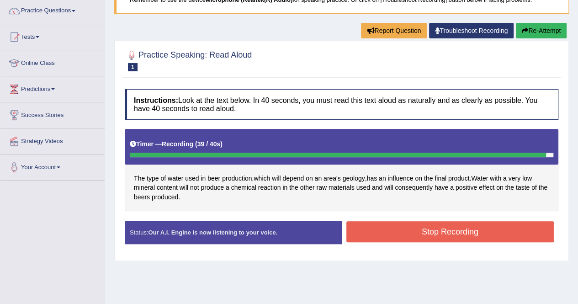
click at [365, 234] on button "Stop Recording" at bounding box center [451, 231] width 208 height 21
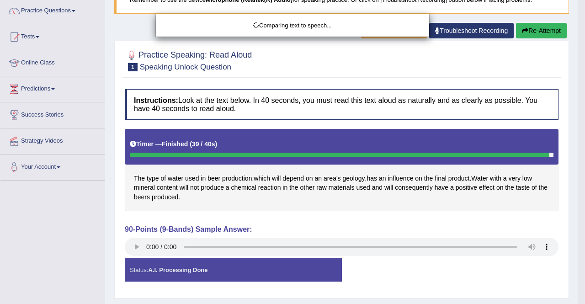
click at [203, 231] on body "Toggle navigation Home Practice Questions Speaking Practice Read Aloud Repeat S…" at bounding box center [292, 79] width 585 height 304
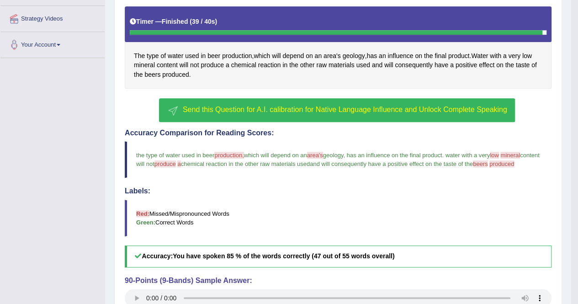
scroll to position [189, 0]
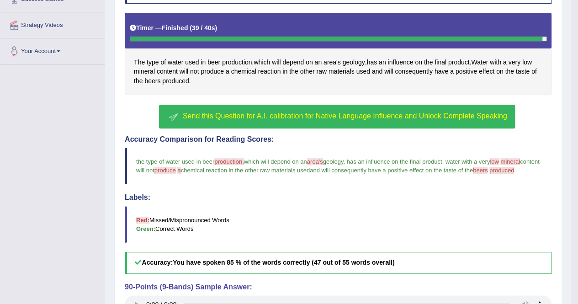
click at [374, 113] on span "Send this Question for A.I. calibration for Native Language Influence and Unloc…" at bounding box center [345, 116] width 325 height 8
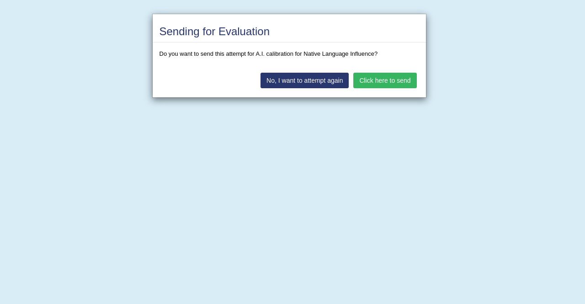
click at [380, 77] on button "Click here to send" at bounding box center [384, 81] width 63 height 16
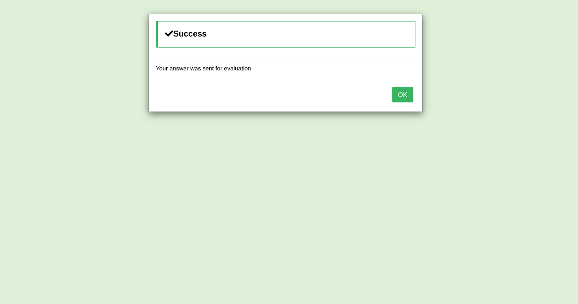
click at [395, 93] on button "OK" at bounding box center [402, 95] width 21 height 16
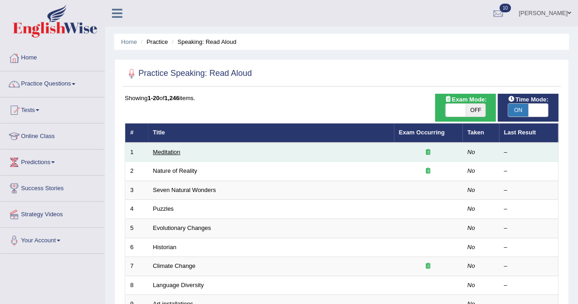
click at [165, 152] on link "Meditation" at bounding box center [166, 152] width 27 height 7
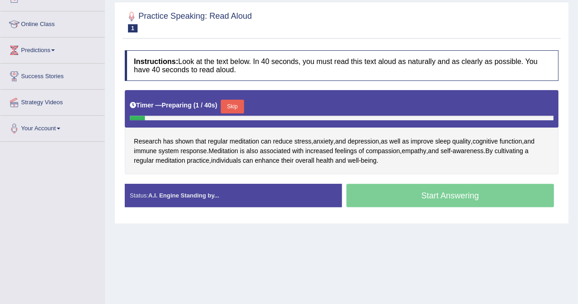
scroll to position [112, 0]
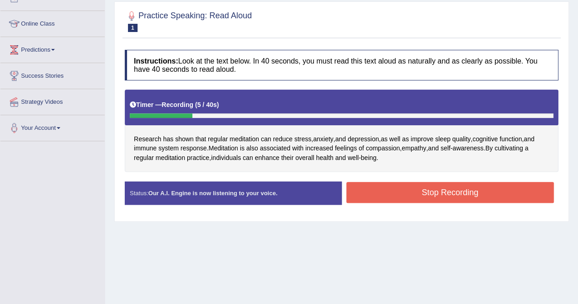
click at [357, 190] on button "Stop Recording" at bounding box center [451, 192] width 208 height 21
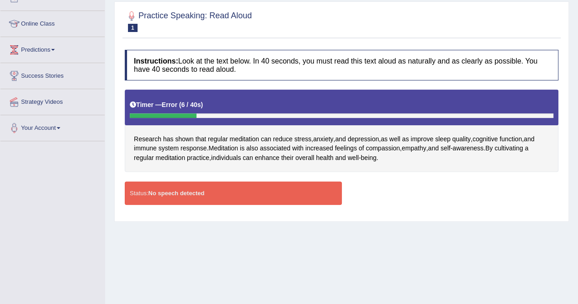
click at [232, 185] on div "Status: No speech detected" at bounding box center [233, 192] width 217 height 23
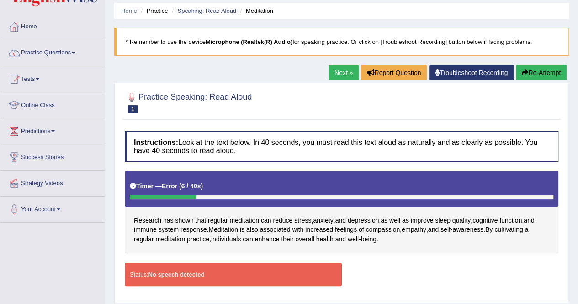
scroll to position [30, 0]
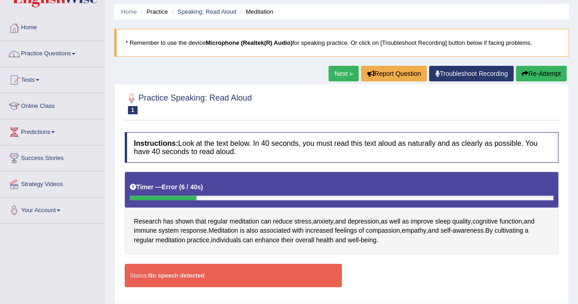
click at [341, 70] on link "Next »" at bounding box center [344, 74] width 30 height 16
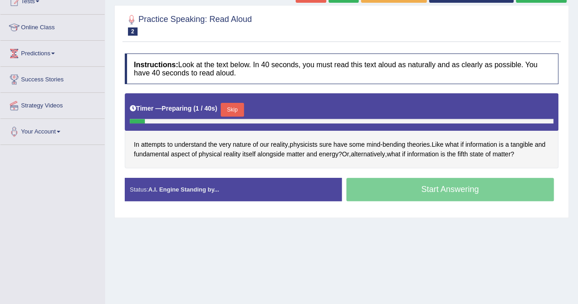
scroll to position [110, 0]
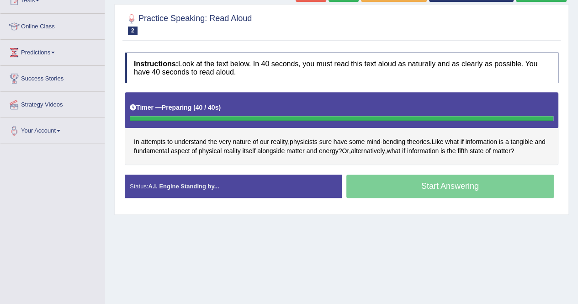
click at [448, 183] on div "Start Answering" at bounding box center [450, 188] width 217 height 26
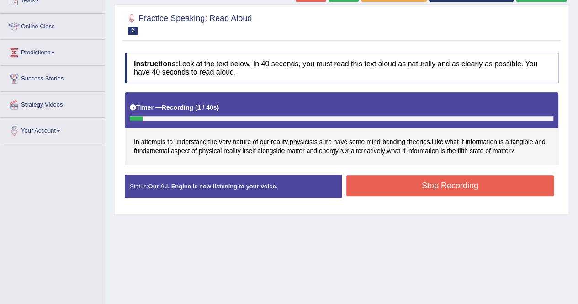
click at [448, 183] on button "Stop Recording" at bounding box center [451, 185] width 208 height 21
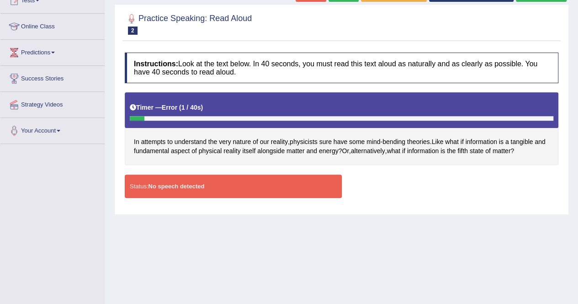
click at [260, 177] on div "Status: No speech detected" at bounding box center [233, 186] width 217 height 23
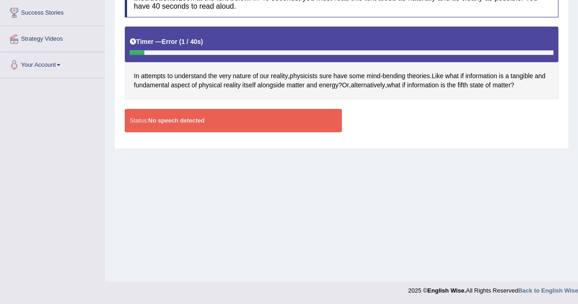
scroll to position [0, 0]
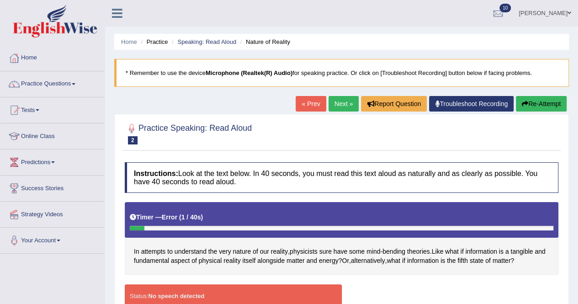
click at [531, 99] on button "Re-Attempt" at bounding box center [541, 104] width 51 height 16
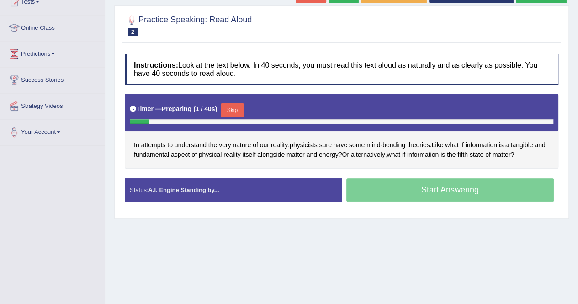
scroll to position [109, 0]
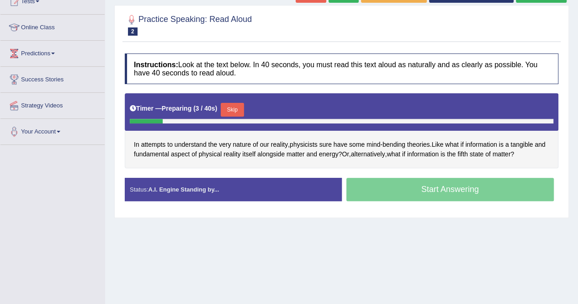
click at [442, 186] on div "Start Answering" at bounding box center [450, 191] width 217 height 26
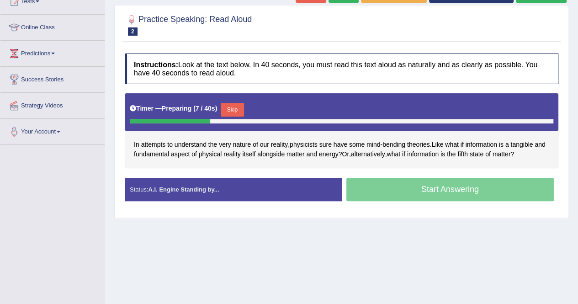
click at [200, 188] on strong "A.I. Engine Standing by..." at bounding box center [183, 189] width 71 height 7
click at [397, 186] on div "Start Answering" at bounding box center [450, 191] width 217 height 26
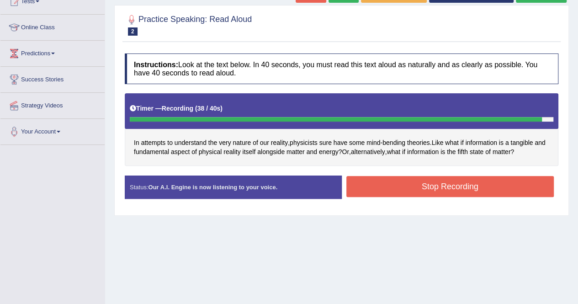
click at [397, 186] on button "Stop Recording" at bounding box center [451, 186] width 208 height 21
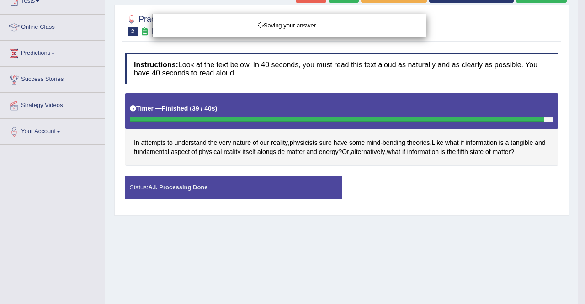
click at [229, 182] on div "Saving your answer..." at bounding box center [292, 152] width 585 height 304
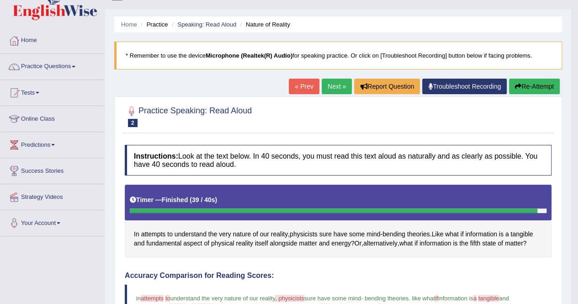
scroll to position [0, 0]
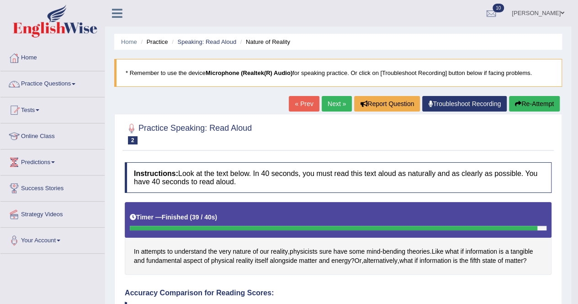
click at [531, 103] on button "Re-Attempt" at bounding box center [534, 104] width 51 height 16
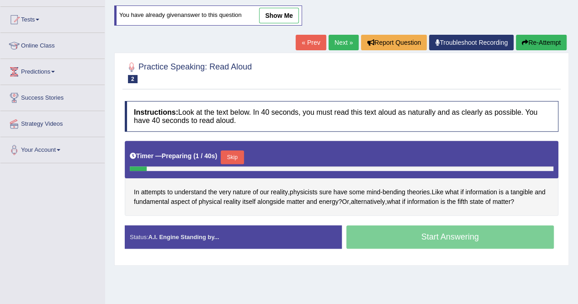
scroll to position [98, 0]
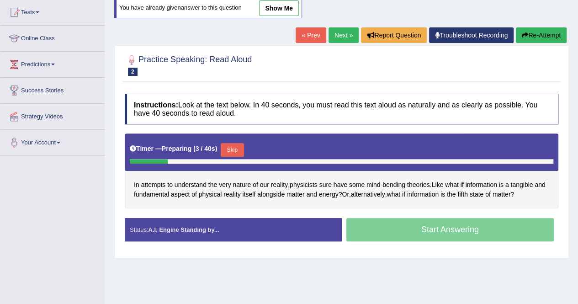
click at [233, 149] on button "Skip" at bounding box center [232, 150] width 23 height 14
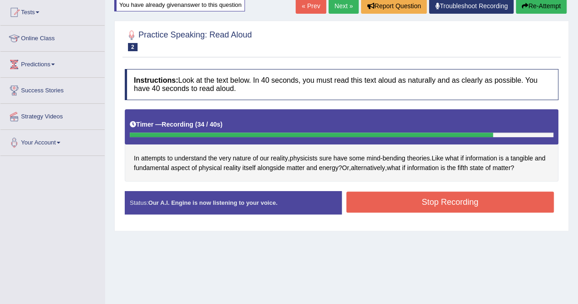
click at [481, 206] on button "Stop Recording" at bounding box center [451, 202] width 208 height 21
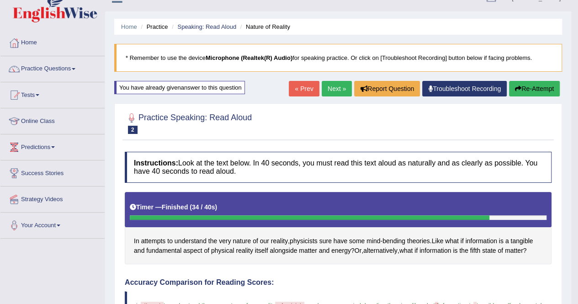
scroll to position [16, 0]
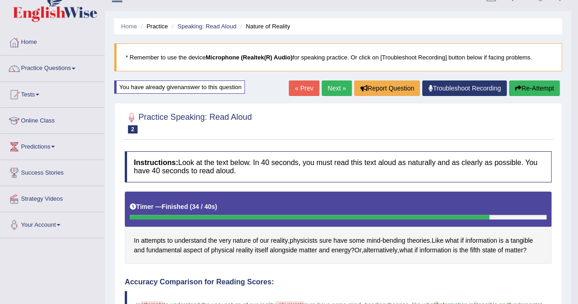
click at [328, 84] on link "Next »" at bounding box center [337, 88] width 30 height 16
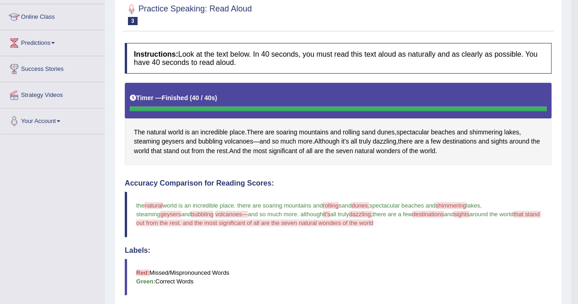
click at [328, 84] on div "Timer — Finished ( 40 / 40s )" at bounding box center [338, 100] width 427 height 35
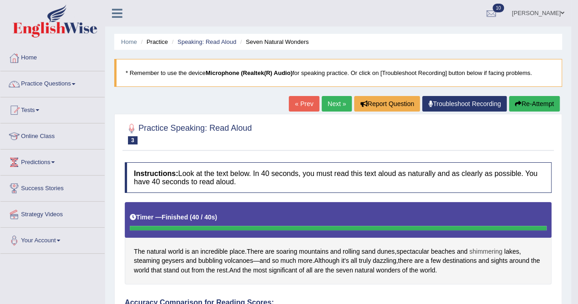
click at [480, 248] on span "shimmering" at bounding box center [486, 252] width 33 height 10
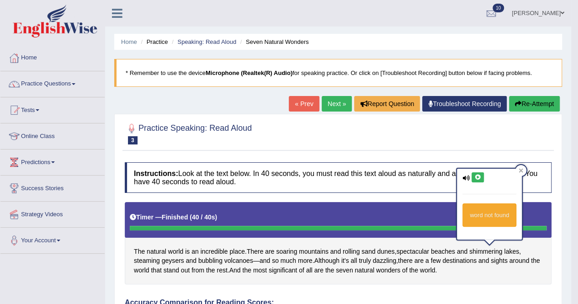
click at [479, 176] on icon at bounding box center [478, 177] width 7 height 5
click at [170, 259] on span "geysers" at bounding box center [173, 261] width 22 height 10
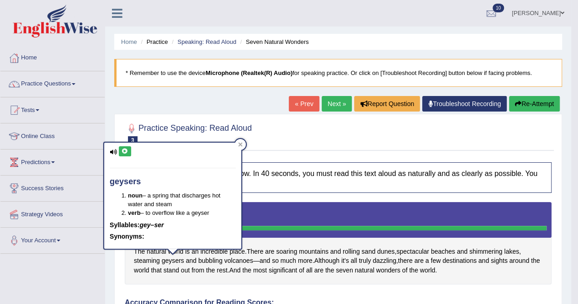
click at [121, 150] on button at bounding box center [125, 151] width 12 height 10
click at [237, 142] on div at bounding box center [240, 144] width 11 height 11
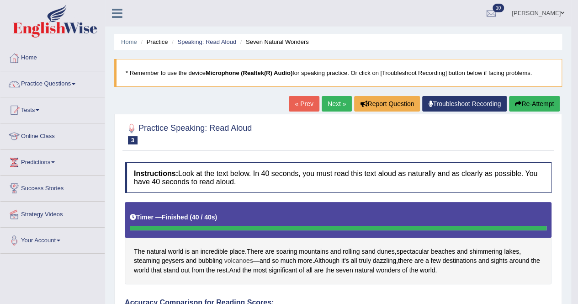
click at [241, 259] on span "volcanoes" at bounding box center [238, 261] width 29 height 10
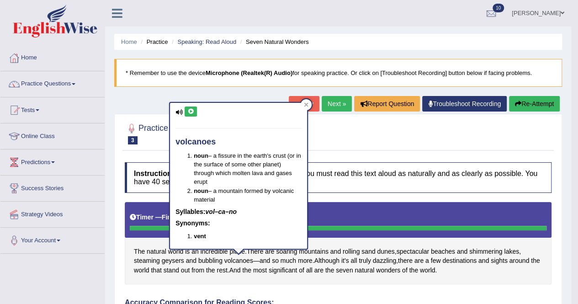
click at [187, 108] on button at bounding box center [191, 112] width 12 height 10
click at [310, 103] on div at bounding box center [306, 104] width 11 height 11
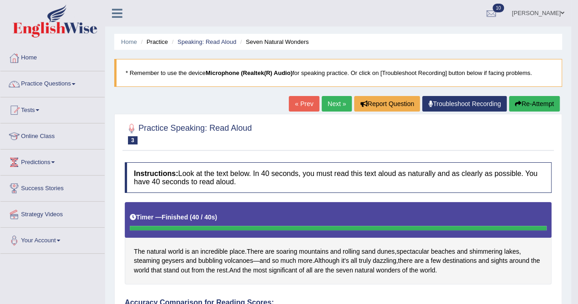
click at [522, 101] on button "Re-Attempt" at bounding box center [534, 104] width 51 height 16
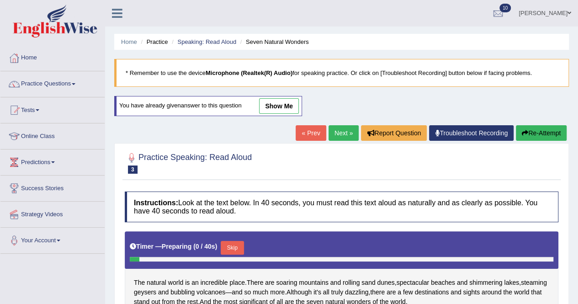
click at [230, 244] on button "Skip" at bounding box center [232, 248] width 23 height 14
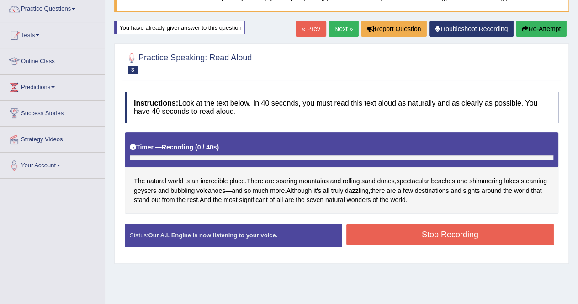
scroll to position [76, 0]
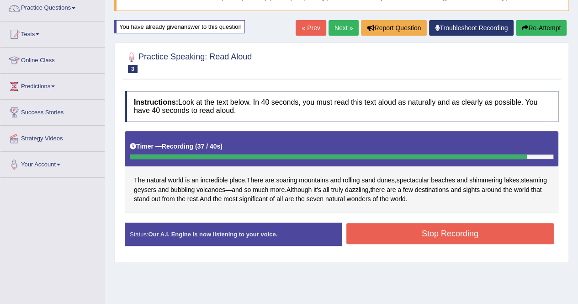
click at [373, 235] on button "Stop Recording" at bounding box center [451, 233] width 208 height 21
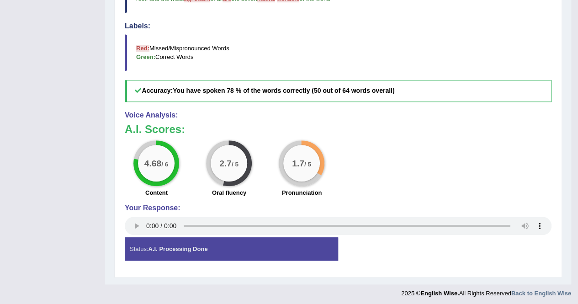
scroll to position [0, 0]
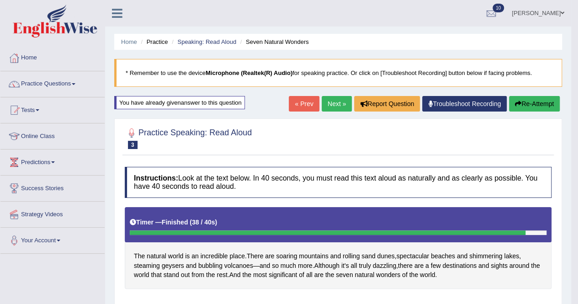
click at [535, 102] on button "Re-Attempt" at bounding box center [534, 104] width 51 height 16
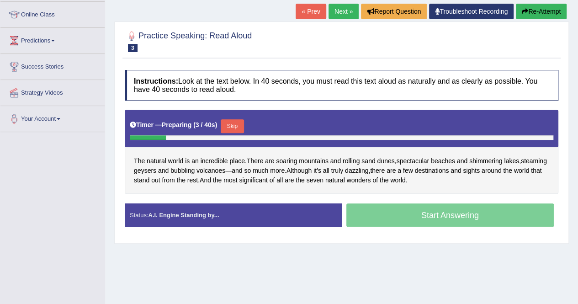
click at [237, 124] on button "Skip" at bounding box center [232, 126] width 23 height 14
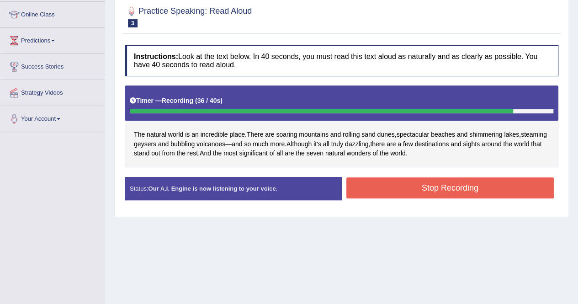
click at [392, 177] on div "Start Answering" at bounding box center [450, 177] width 217 height 0
click at [395, 192] on button "Stop Recording" at bounding box center [451, 187] width 208 height 21
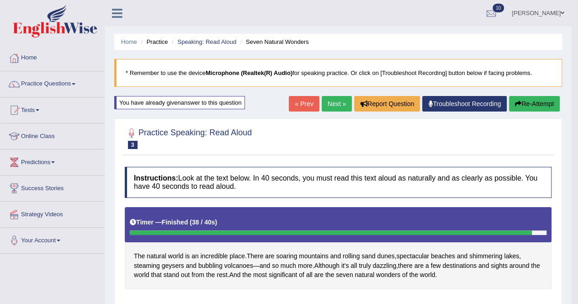
click at [517, 98] on button "Re-Attempt" at bounding box center [534, 104] width 51 height 16
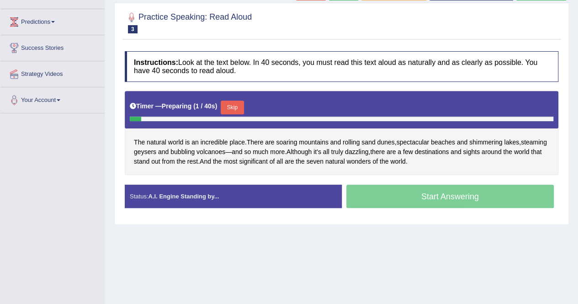
scroll to position [142, 0]
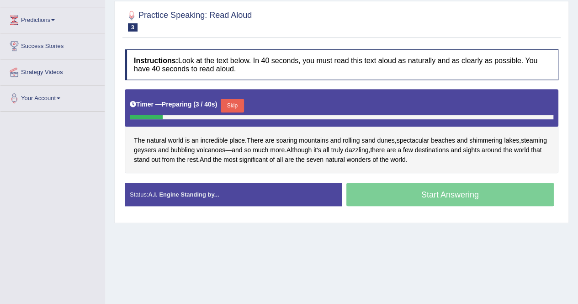
click at [234, 102] on button "Skip" at bounding box center [232, 106] width 23 height 14
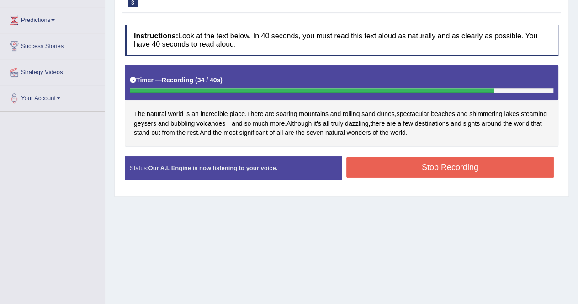
click at [387, 175] on button "Stop Recording" at bounding box center [451, 167] width 208 height 21
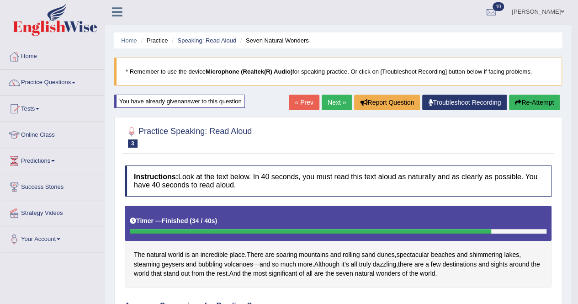
scroll to position [1, 0]
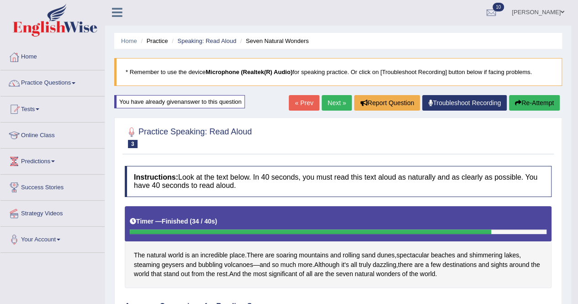
click at [331, 98] on link "Next »" at bounding box center [337, 103] width 30 height 16
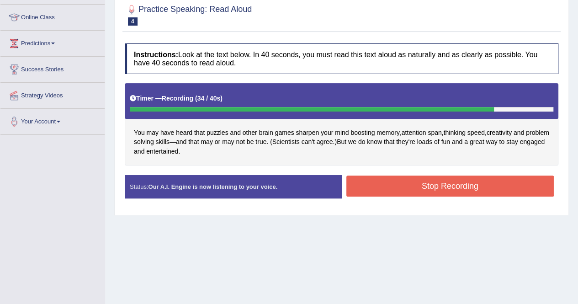
click at [407, 192] on button "Stop Recording" at bounding box center [451, 186] width 208 height 21
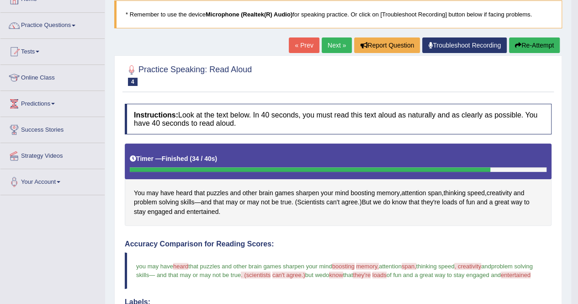
scroll to position [58, 0]
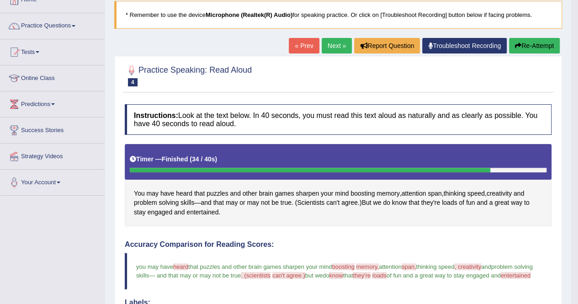
click at [535, 41] on button "Re-Attempt" at bounding box center [534, 46] width 51 height 16
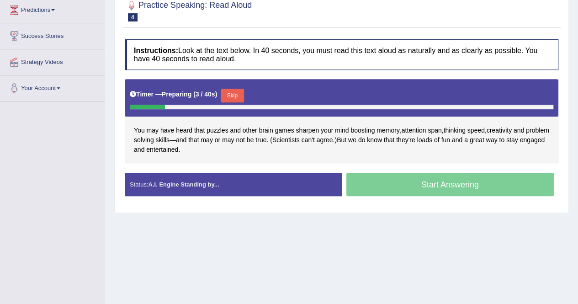
click at [233, 94] on button "Skip" at bounding box center [232, 96] width 23 height 14
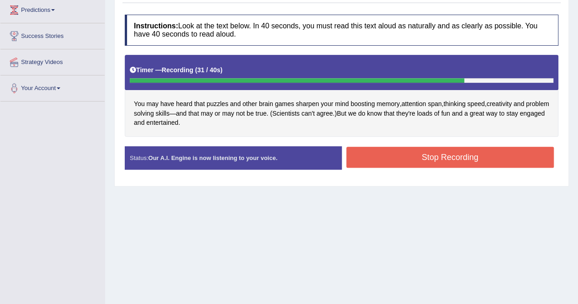
click at [391, 151] on button "Stop Recording" at bounding box center [451, 157] width 208 height 21
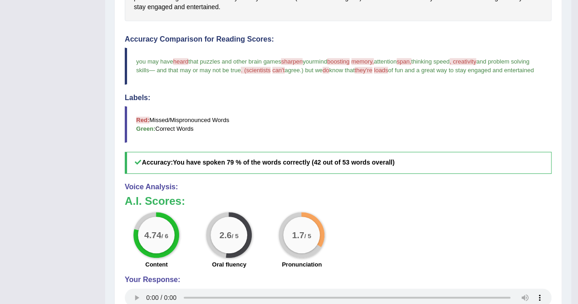
scroll to position [272, 0]
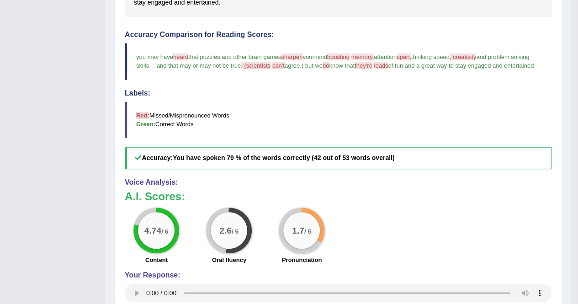
click at [291, 53] on span "sharpen" at bounding box center [291, 56] width 21 height 7
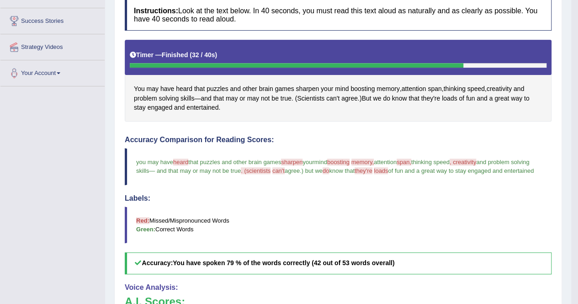
scroll to position [167, 0]
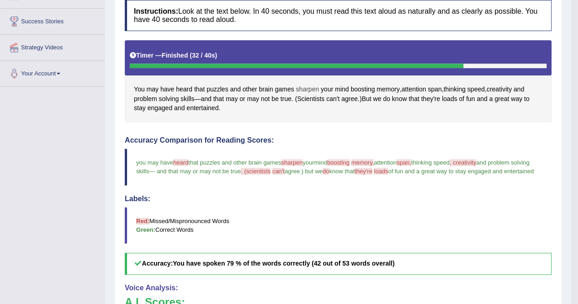
click at [304, 85] on span "sharpen" at bounding box center [307, 90] width 23 height 10
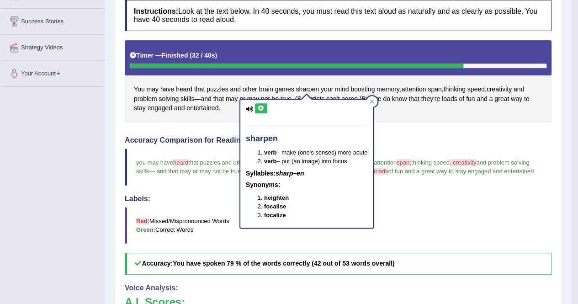
click at [258, 106] on icon at bounding box center [261, 108] width 7 height 5
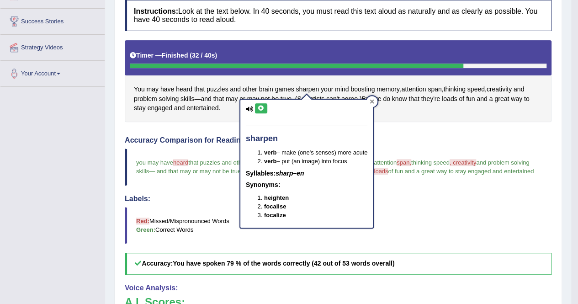
click at [374, 102] on icon at bounding box center [372, 101] width 4 height 4
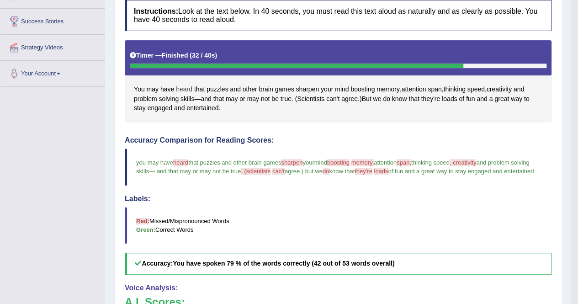
click at [184, 85] on span "heard" at bounding box center [184, 90] width 16 height 10
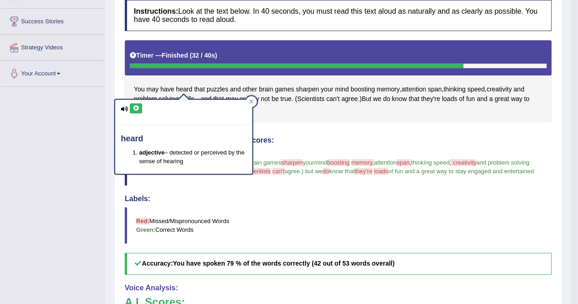
click at [132, 105] on button at bounding box center [136, 108] width 12 height 10
click at [249, 102] on div at bounding box center [251, 101] width 11 height 11
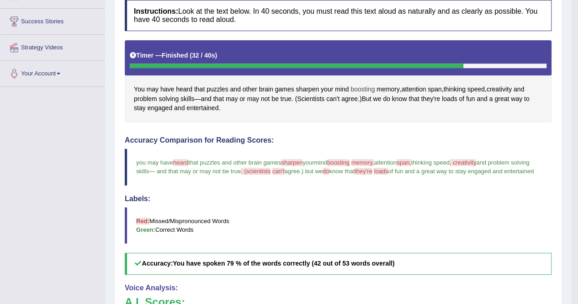
click at [360, 87] on span "boosting" at bounding box center [363, 90] width 24 height 10
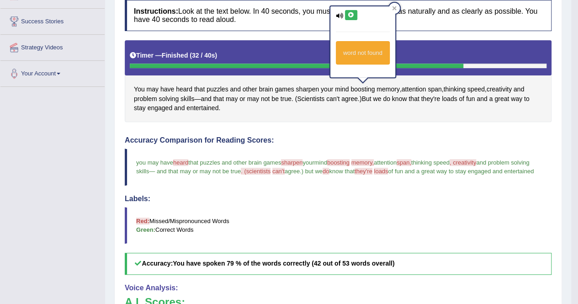
click at [350, 16] on icon at bounding box center [351, 14] width 7 height 5
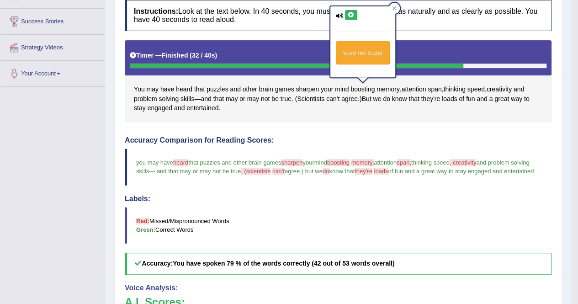
click at [350, 16] on icon at bounding box center [351, 14] width 7 height 5
click at [380, 85] on span "memory" at bounding box center [388, 90] width 23 height 10
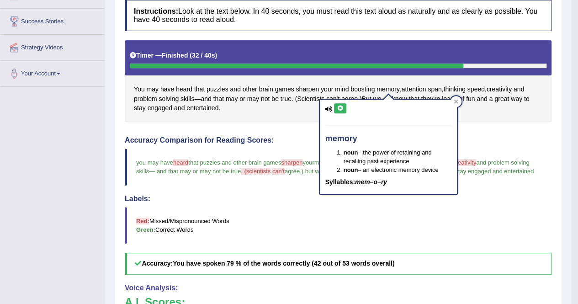
click at [340, 106] on icon at bounding box center [340, 108] width 7 height 5
click at [461, 100] on div at bounding box center [456, 101] width 11 height 11
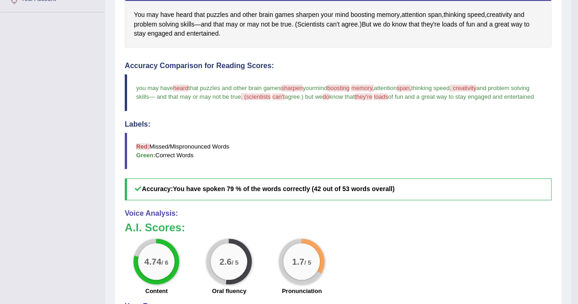
scroll to position [0, 0]
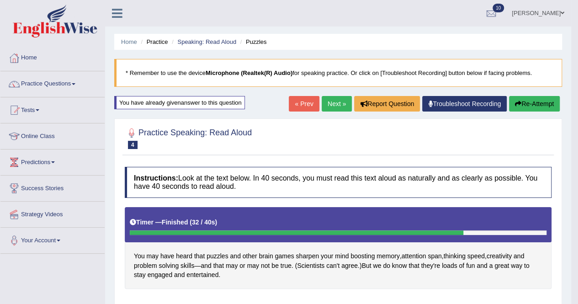
click at [330, 97] on link "Next »" at bounding box center [337, 104] width 30 height 16
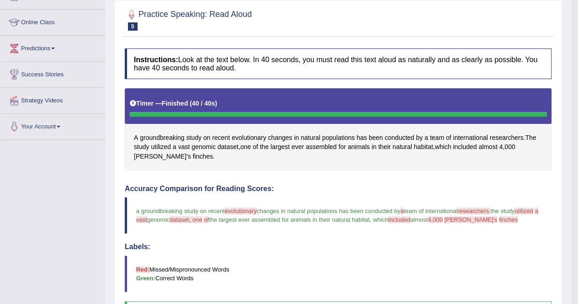
scroll to position [119, 0]
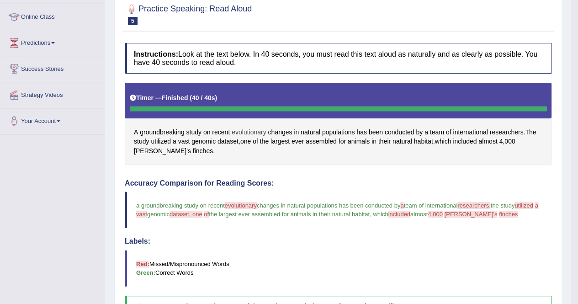
click at [248, 129] on span "evolutionary" at bounding box center [249, 133] width 35 height 10
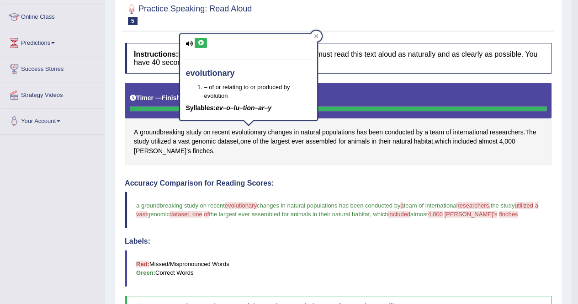
click at [199, 40] on icon at bounding box center [200, 42] width 7 height 5
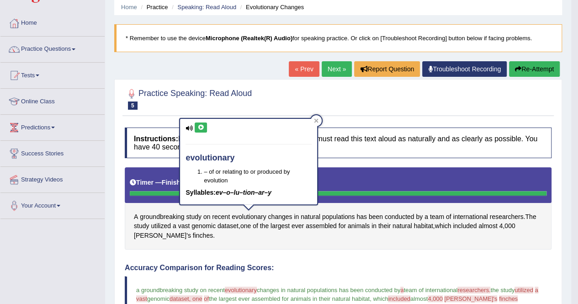
scroll to position [0, 0]
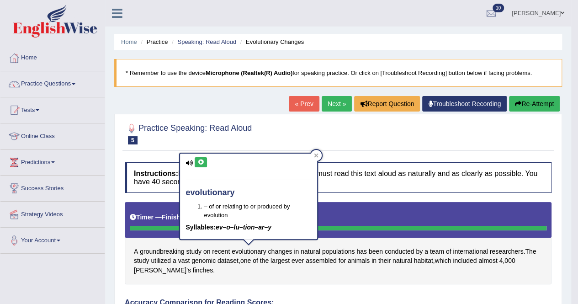
click at [523, 104] on button "Re-Attempt" at bounding box center [534, 104] width 51 height 16
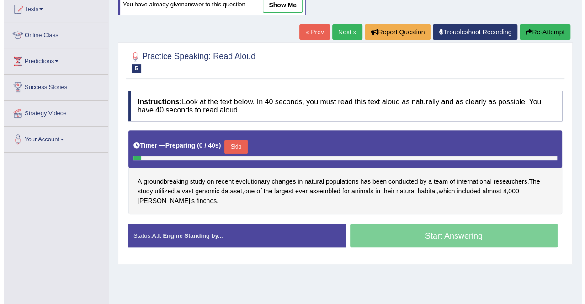
scroll to position [136, 0]
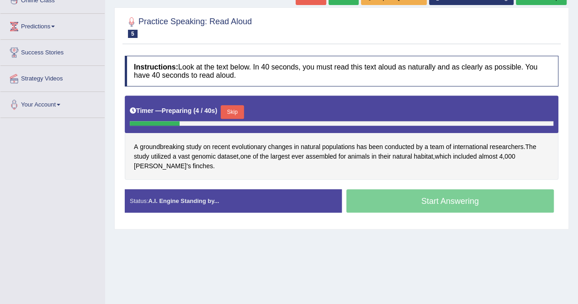
click at [234, 109] on button "Skip" at bounding box center [232, 112] width 23 height 14
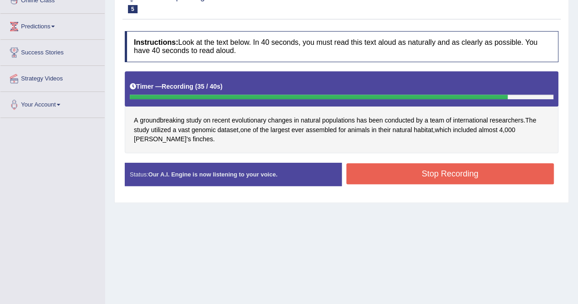
click at [378, 165] on button "Stop Recording" at bounding box center [451, 173] width 208 height 21
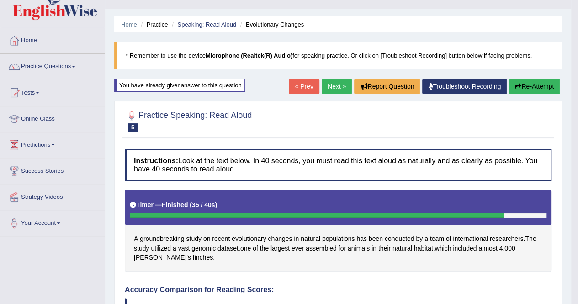
scroll to position [17, 0]
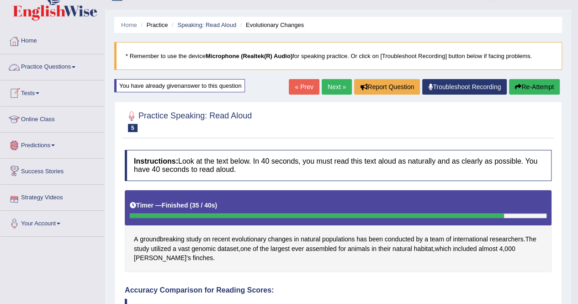
click at [73, 62] on link "Practice Questions" at bounding box center [52, 65] width 104 height 23
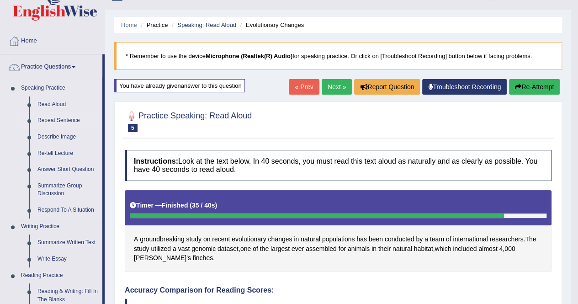
click at [52, 118] on link "Repeat Sentence" at bounding box center [67, 120] width 69 height 16
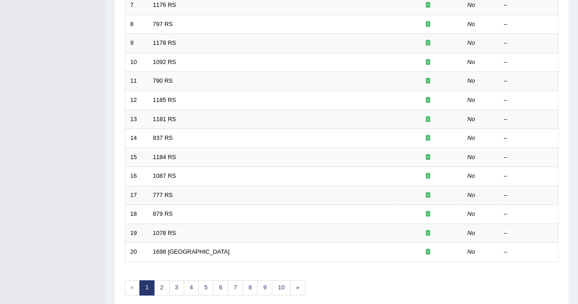
scroll to position [297, 0]
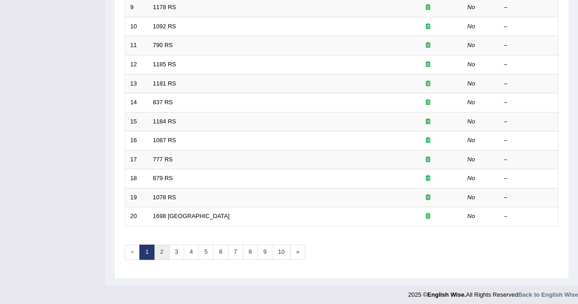
click at [167, 245] on link "2" at bounding box center [161, 252] width 15 height 15
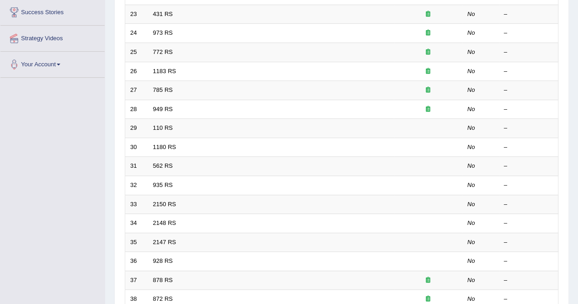
scroll to position [297, 0]
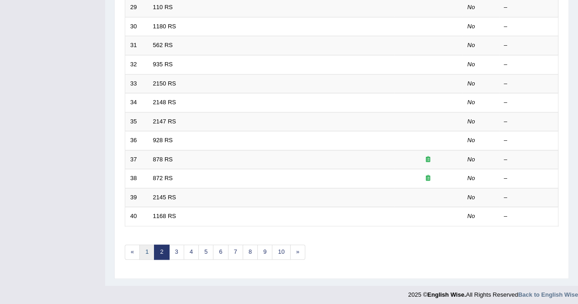
click at [149, 249] on link "1" at bounding box center [146, 252] width 15 height 15
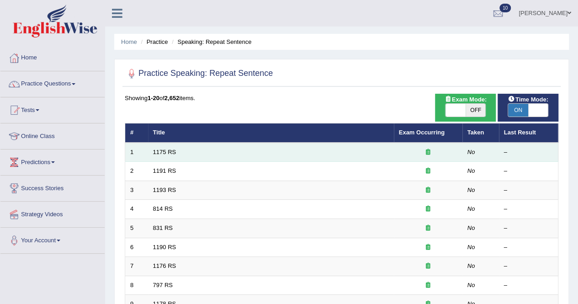
click at [253, 152] on td "1175 RS" at bounding box center [271, 152] width 246 height 19
click at [171, 150] on link "1175 RS" at bounding box center [164, 152] width 23 height 7
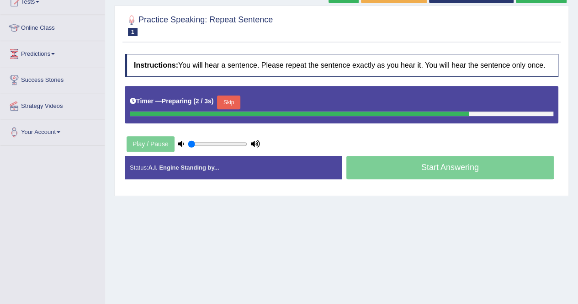
scroll to position [109, 0]
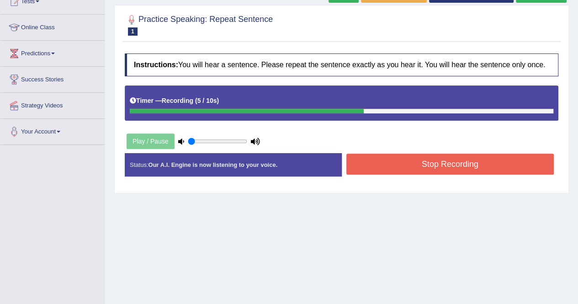
click at [369, 164] on button "Stop Recording" at bounding box center [451, 164] width 208 height 21
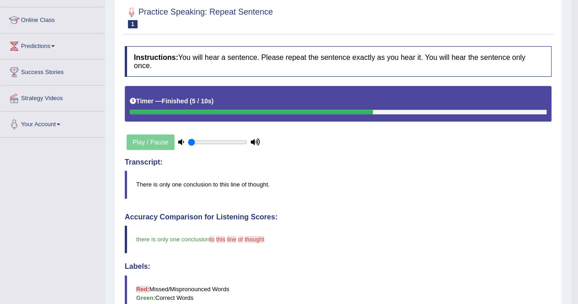
scroll to position [0, 0]
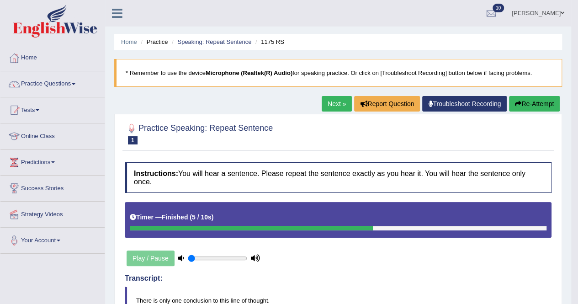
click at [326, 103] on link "Next »" at bounding box center [337, 104] width 30 height 16
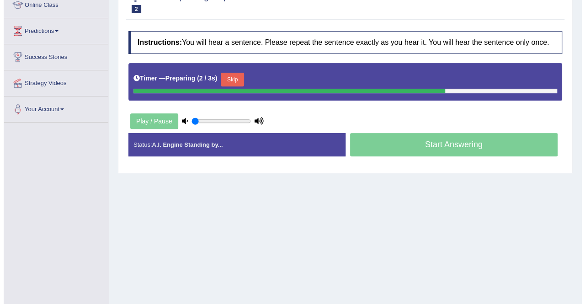
scroll to position [130, 0]
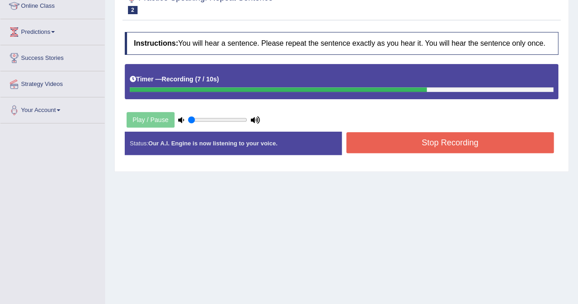
click at [451, 143] on button "Stop Recording" at bounding box center [451, 142] width 208 height 21
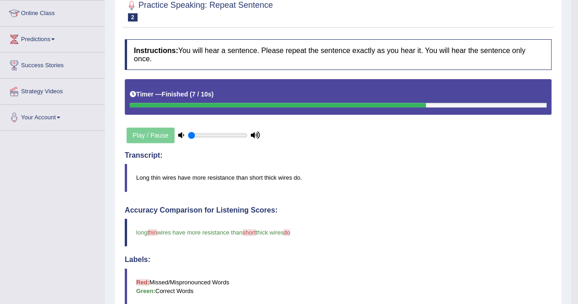
scroll to position [0, 0]
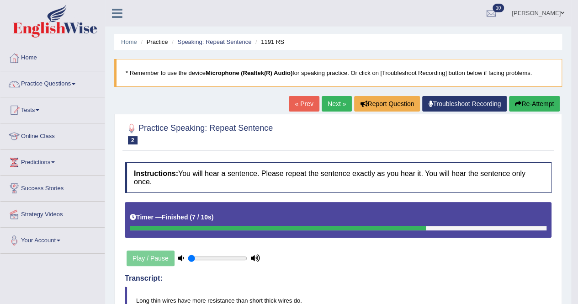
click at [534, 105] on button "Re-Attempt" at bounding box center [534, 104] width 51 height 16
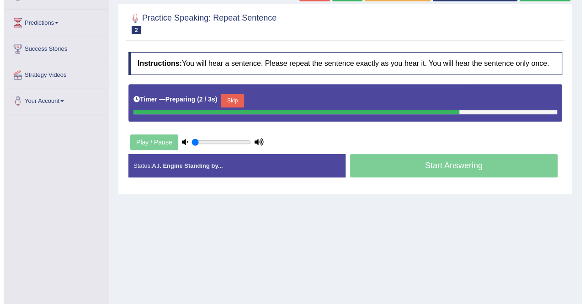
scroll to position [140, 0]
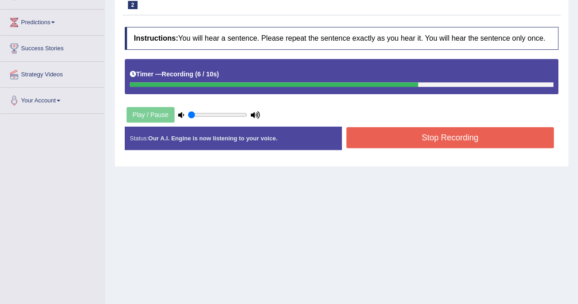
click at [402, 143] on button "Stop Recording" at bounding box center [451, 137] width 208 height 21
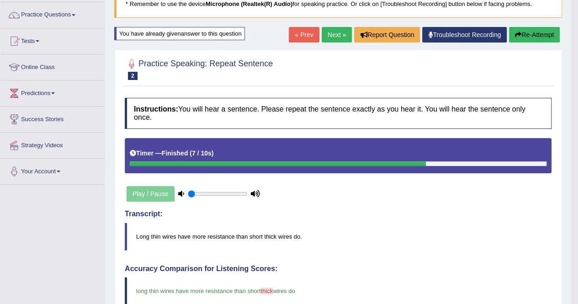
scroll to position [0, 0]
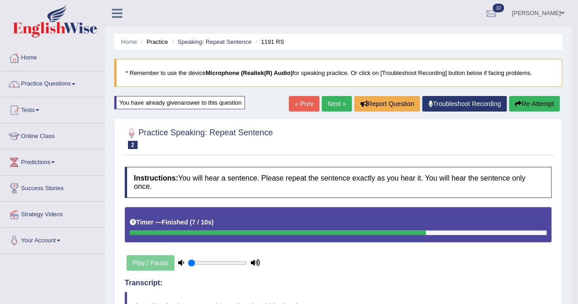
click at [340, 101] on link "Next »" at bounding box center [337, 104] width 30 height 16
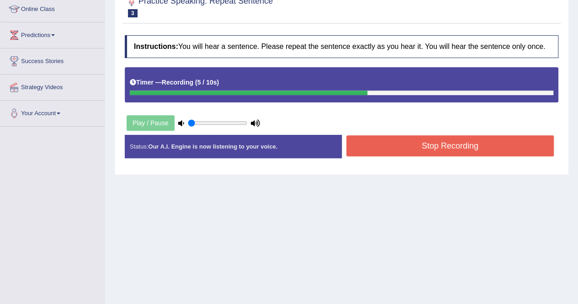
click at [357, 140] on button "Stop Recording" at bounding box center [451, 145] width 208 height 21
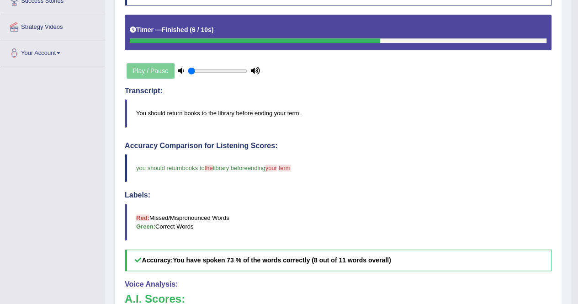
scroll to position [187, 0]
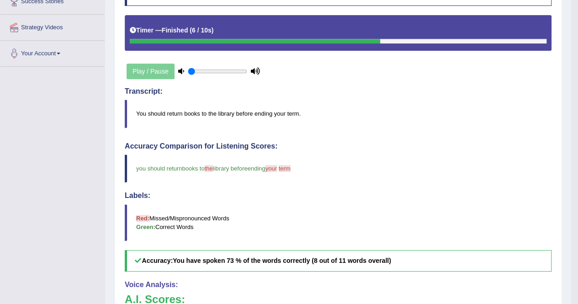
click at [160, 71] on div "Play / Pause" at bounding box center [193, 71] width 137 height 23
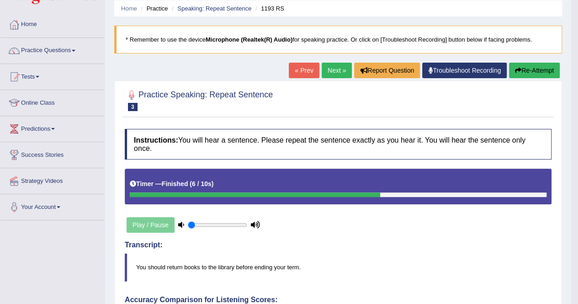
scroll to position [32, 0]
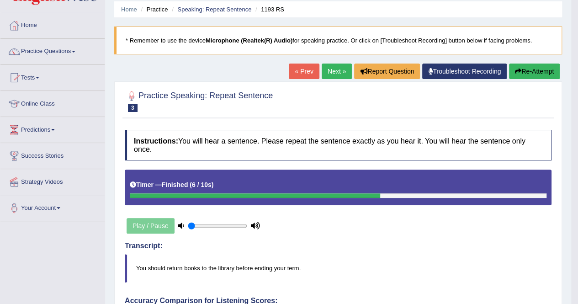
click at [530, 70] on button "Re-Attempt" at bounding box center [534, 72] width 51 height 16
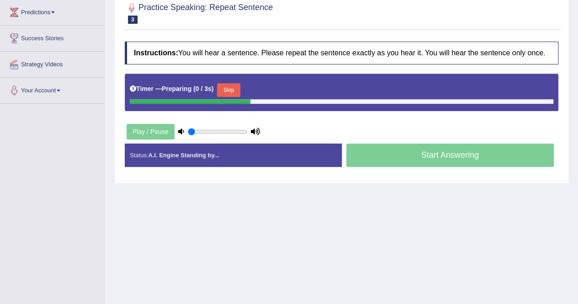
scroll to position [176, 0]
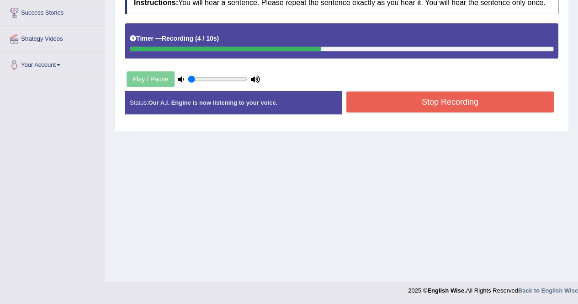
click at [529, 92] on button "Stop Recording" at bounding box center [451, 101] width 208 height 21
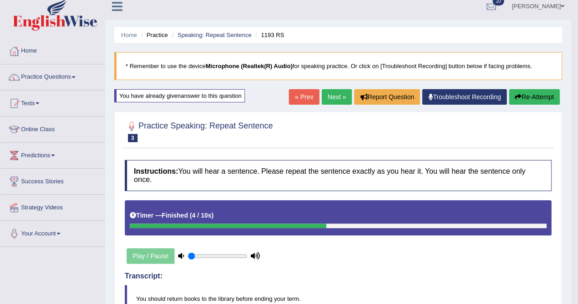
scroll to position [5, 0]
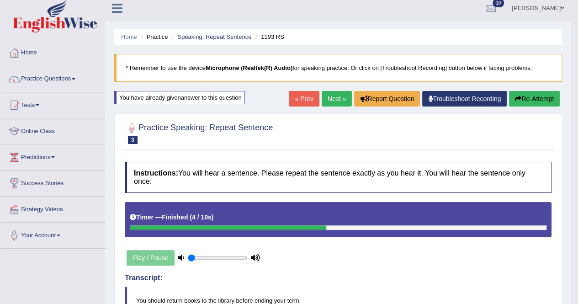
click at [344, 97] on link "Next »" at bounding box center [337, 99] width 30 height 16
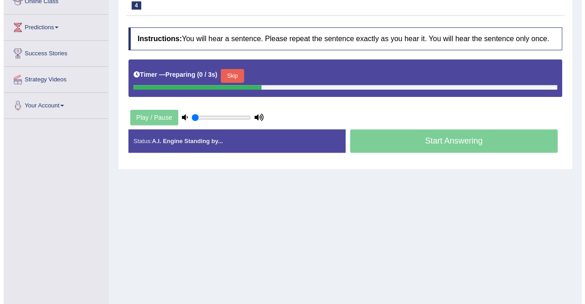
scroll to position [135, 0]
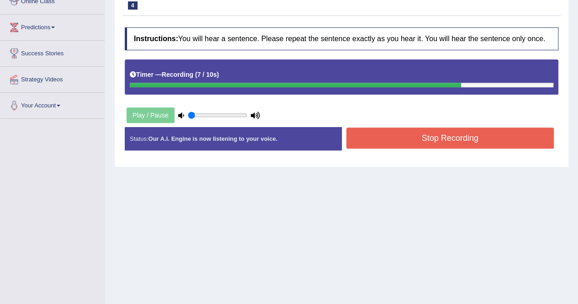
click at [357, 135] on button "Stop Recording" at bounding box center [451, 138] width 208 height 21
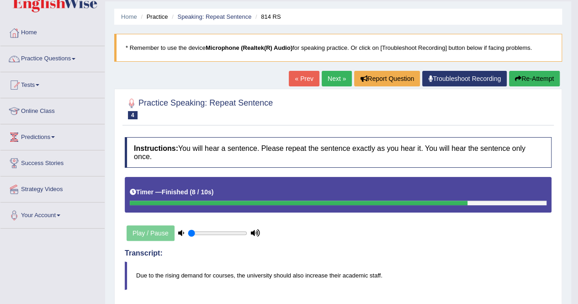
scroll to position [0, 0]
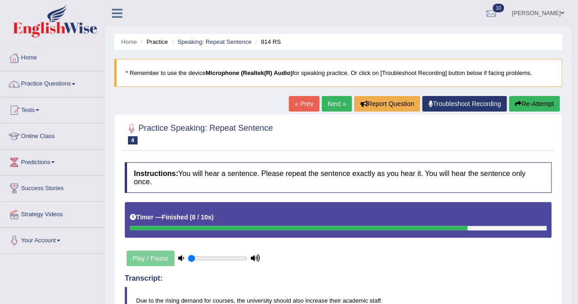
click at [529, 102] on button "Re-Attempt" at bounding box center [534, 104] width 51 height 16
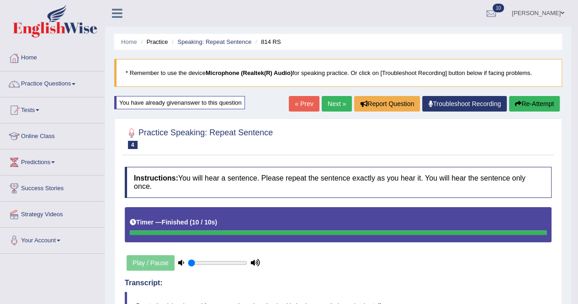
click at [328, 101] on link "Next »" at bounding box center [337, 104] width 30 height 16
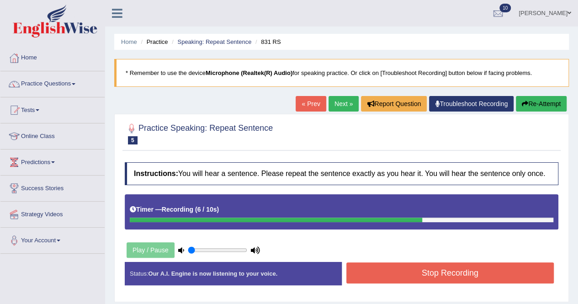
click at [368, 275] on button "Stop Recording" at bounding box center [451, 272] width 208 height 21
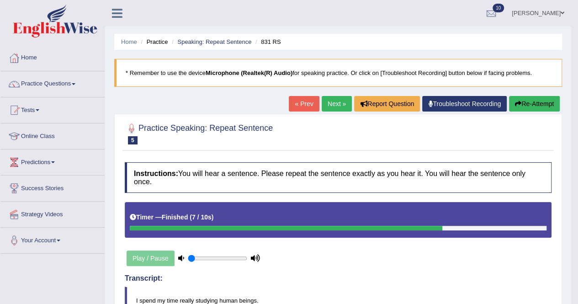
click at [336, 104] on link "Next »" at bounding box center [337, 104] width 30 height 16
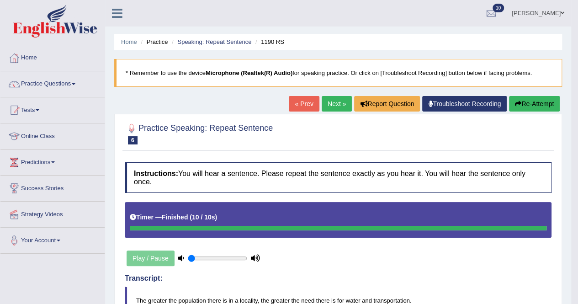
click at [529, 101] on button "Re-Attempt" at bounding box center [534, 104] width 51 height 16
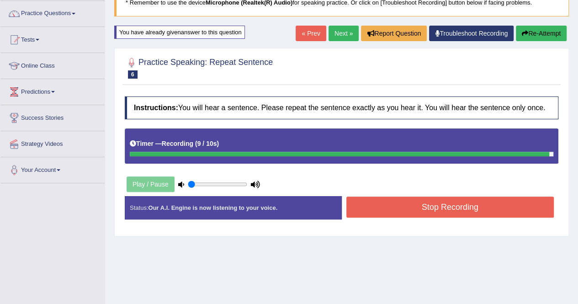
click at [491, 205] on div "Status: Our A.I. Engine is now listening to your voice. Start Answering Stop Re…" at bounding box center [342, 212] width 434 height 32
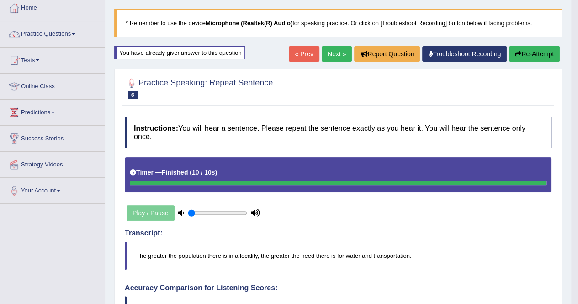
scroll to position [50, 0]
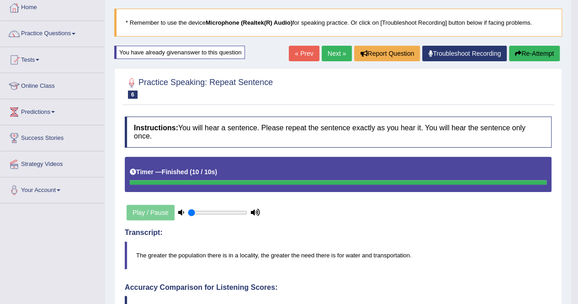
click at [335, 51] on link "Next »" at bounding box center [337, 54] width 30 height 16
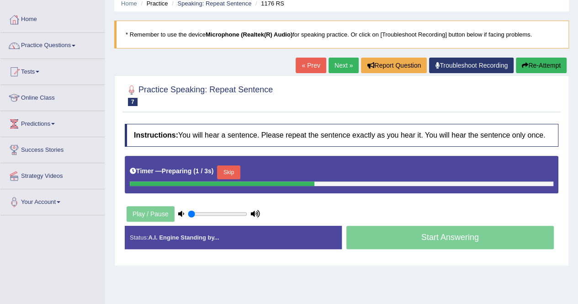
scroll to position [43, 0]
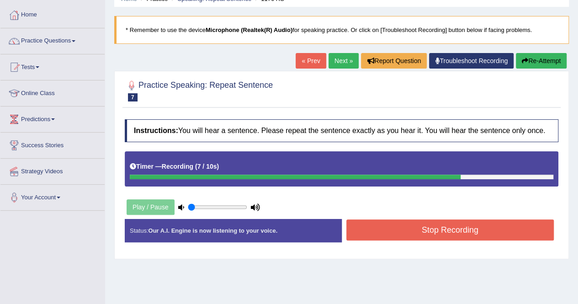
click at [391, 225] on button "Stop Recording" at bounding box center [451, 229] width 208 height 21
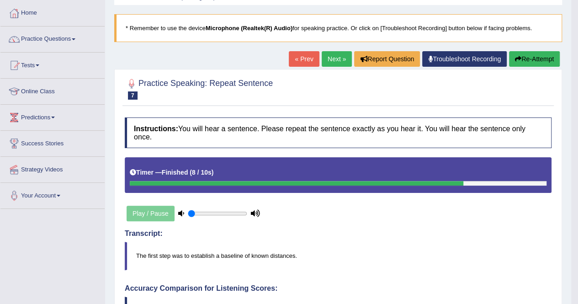
scroll to position [0, 0]
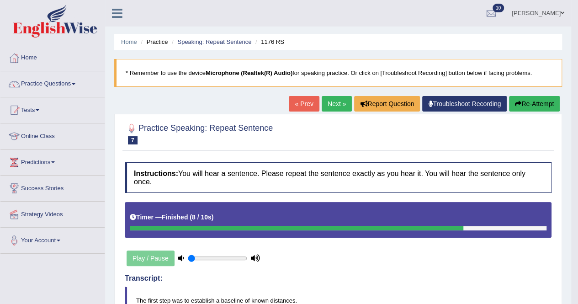
click at [327, 100] on link "Next »" at bounding box center [337, 104] width 30 height 16
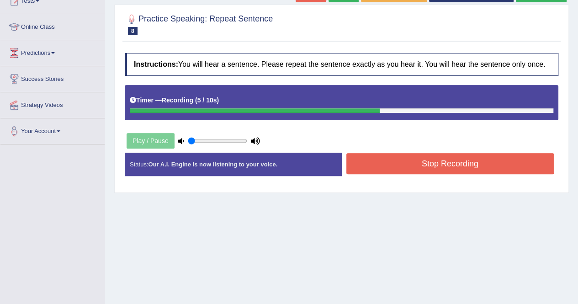
click at [373, 158] on button "Stop Recording" at bounding box center [451, 163] width 208 height 21
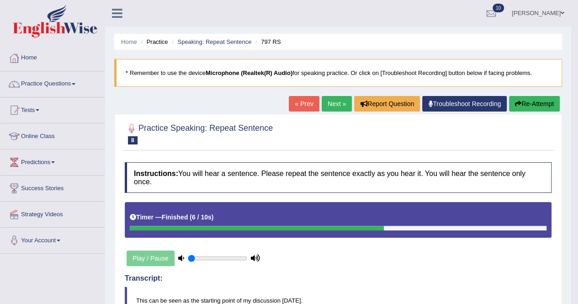
click at [519, 101] on icon "button" at bounding box center [518, 104] width 6 height 6
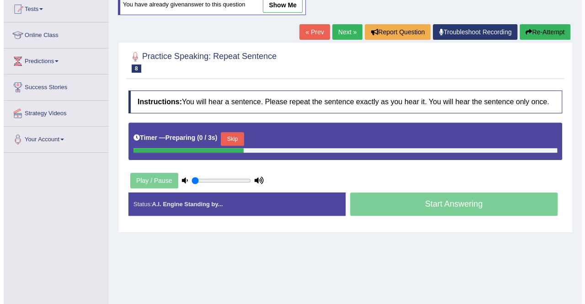
scroll to position [101, 0]
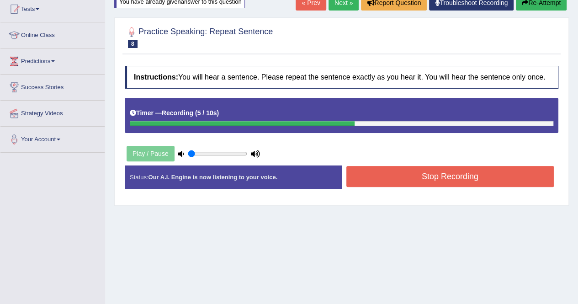
click at [455, 177] on button "Stop Recording" at bounding box center [451, 176] width 208 height 21
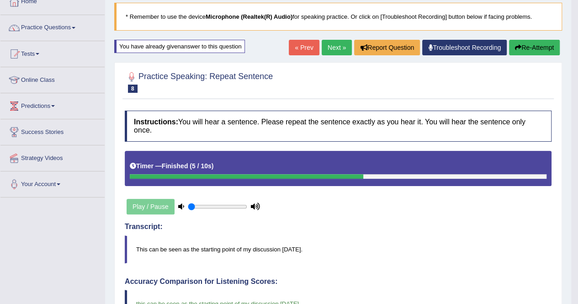
scroll to position [56, 0]
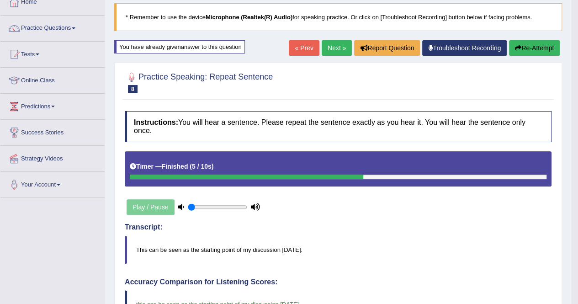
click at [332, 46] on link "Next »" at bounding box center [337, 48] width 30 height 16
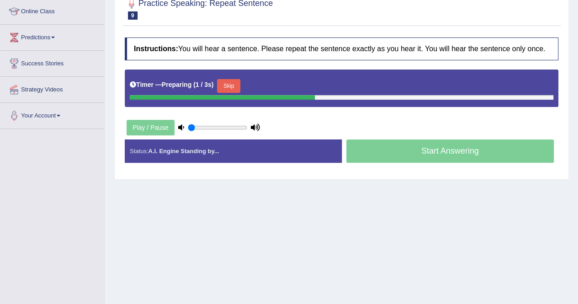
scroll to position [125, 0]
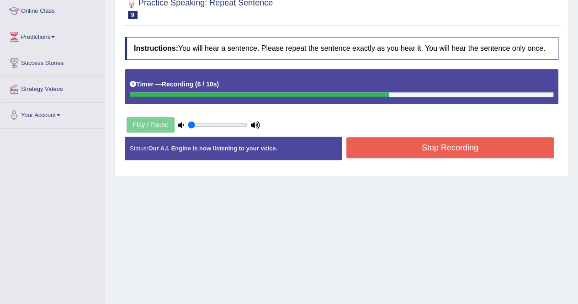
click at [368, 146] on button "Stop Recording" at bounding box center [451, 147] width 208 height 21
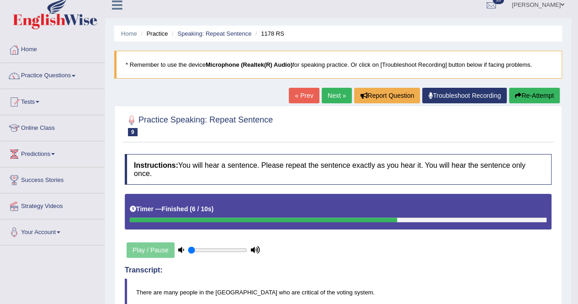
scroll to position [0, 0]
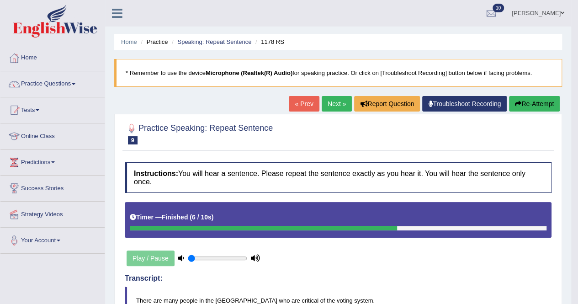
click at [331, 98] on link "Next »" at bounding box center [337, 104] width 30 height 16
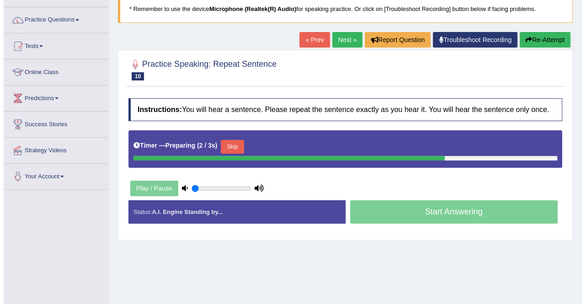
scroll to position [66, 0]
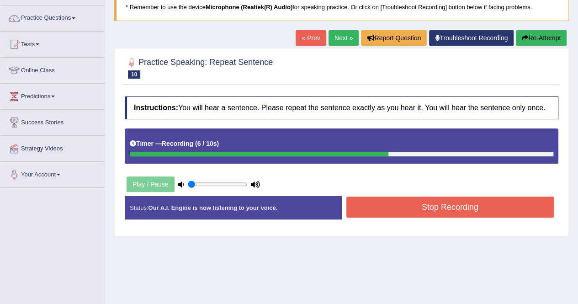
click at [369, 202] on button "Stop Recording" at bounding box center [451, 207] width 208 height 21
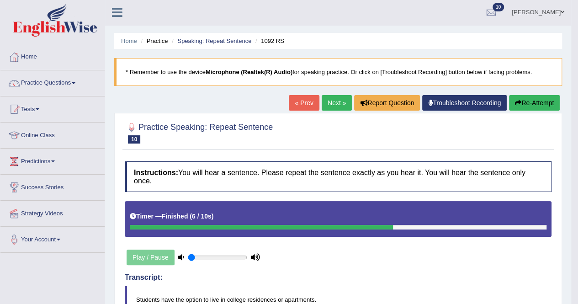
scroll to position [0, 0]
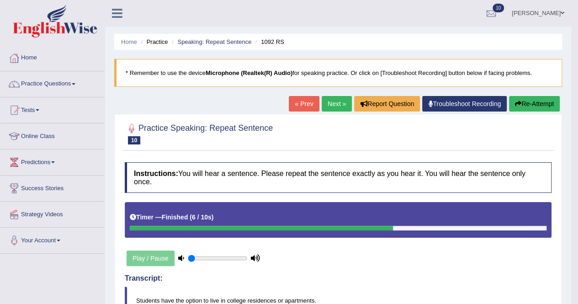
click at [331, 106] on link "Next »" at bounding box center [337, 104] width 30 height 16
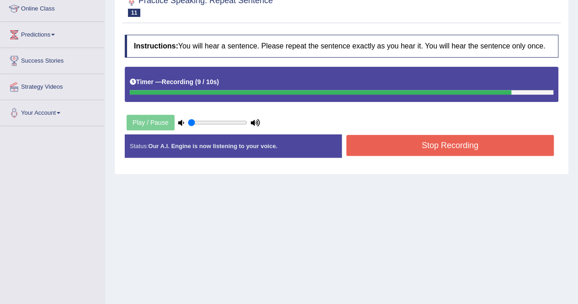
click at [394, 136] on button "Stop Recording" at bounding box center [451, 145] width 208 height 21
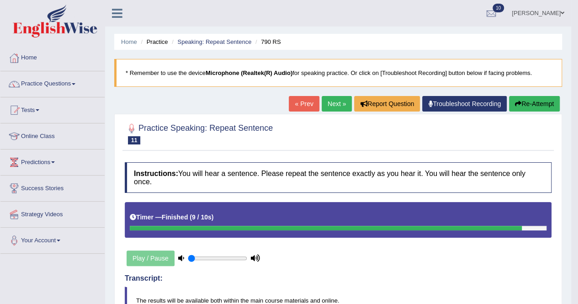
click at [322, 98] on link "Next »" at bounding box center [337, 104] width 30 height 16
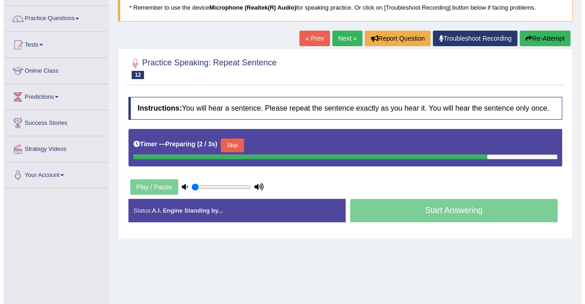
scroll to position [66, 0]
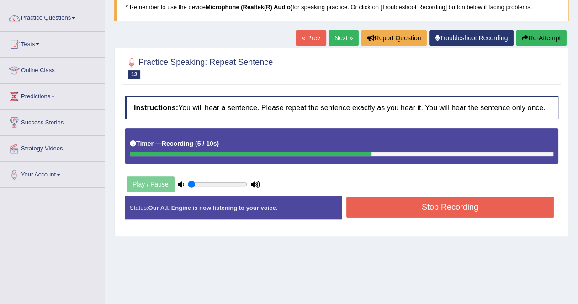
click at [383, 197] on button "Stop Recording" at bounding box center [451, 207] width 208 height 21
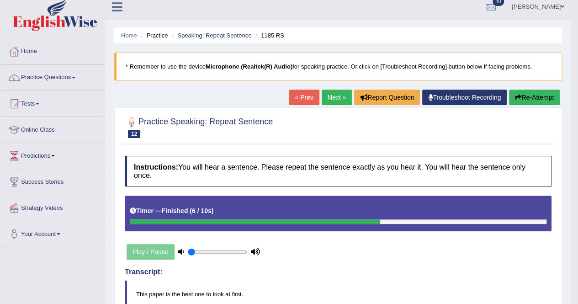
scroll to position [0, 0]
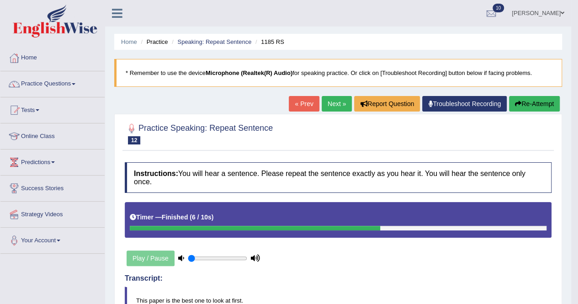
click at [325, 103] on link "Next »" at bounding box center [337, 104] width 30 height 16
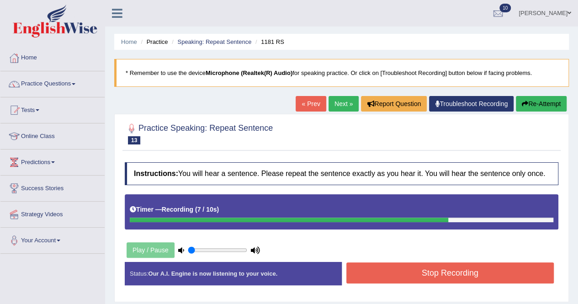
click at [374, 279] on button "Stop Recording" at bounding box center [451, 272] width 208 height 21
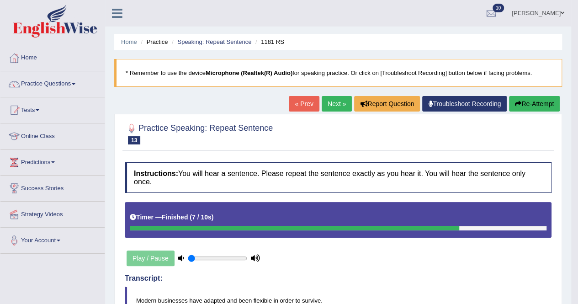
click at [326, 102] on link "Next »" at bounding box center [337, 104] width 30 height 16
click at [527, 102] on button "Re-Attempt" at bounding box center [534, 104] width 51 height 16
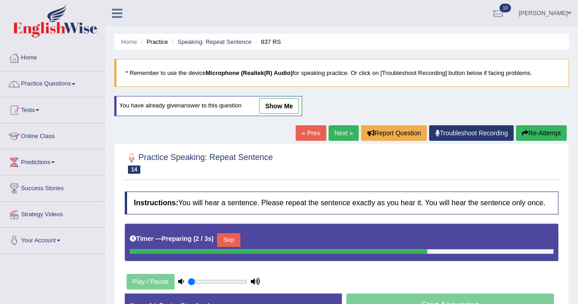
scroll to position [39, 0]
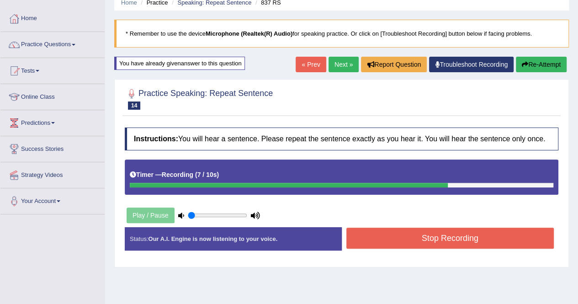
click at [420, 235] on button "Stop Recording" at bounding box center [451, 238] width 208 height 21
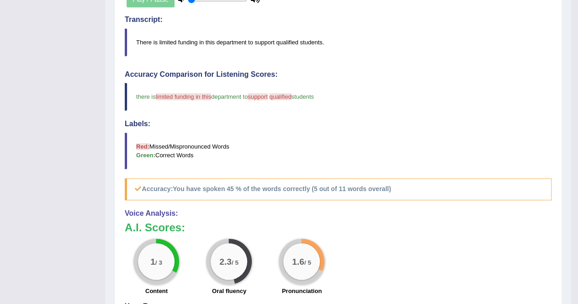
scroll to position [0, 0]
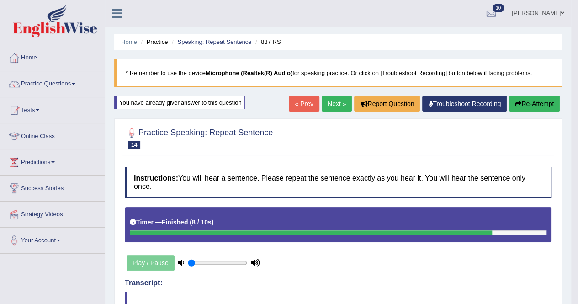
click at [328, 104] on link "Next »" at bounding box center [337, 104] width 30 height 16
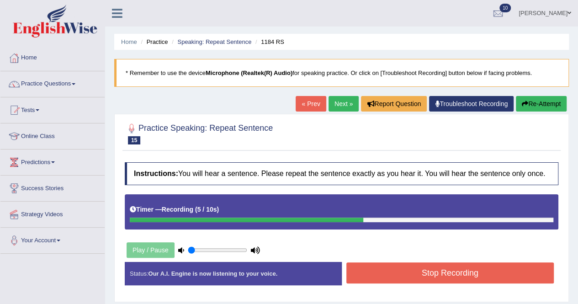
click at [433, 274] on button "Stop Recording" at bounding box center [451, 272] width 208 height 21
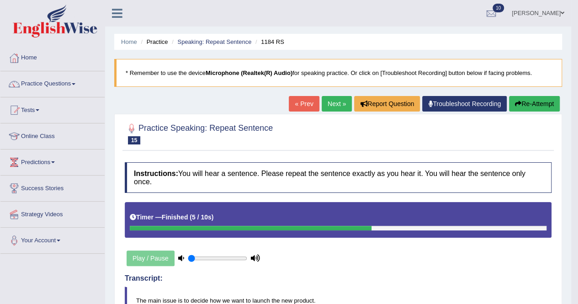
click at [326, 104] on link "Next »" at bounding box center [337, 104] width 30 height 16
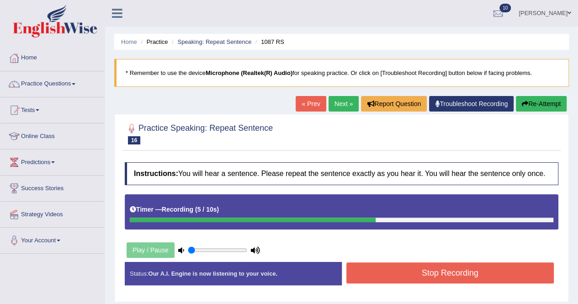
click at [403, 263] on button "Stop Recording" at bounding box center [451, 272] width 208 height 21
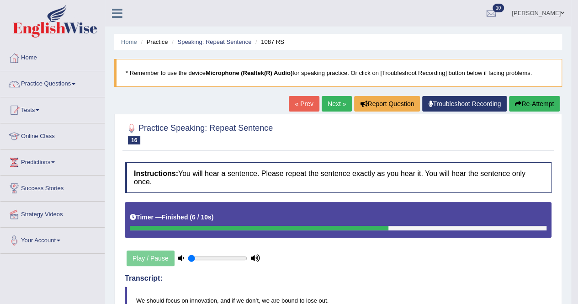
click at [334, 104] on link "Next »" at bounding box center [337, 104] width 30 height 16
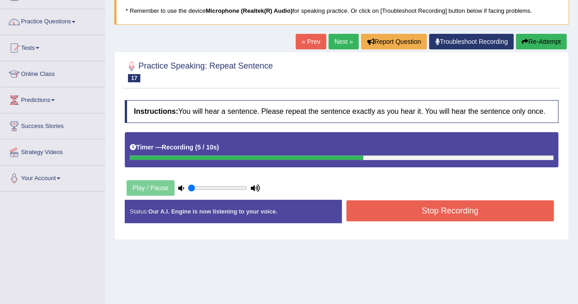
click at [364, 200] on button "Stop Recording" at bounding box center [451, 210] width 208 height 21
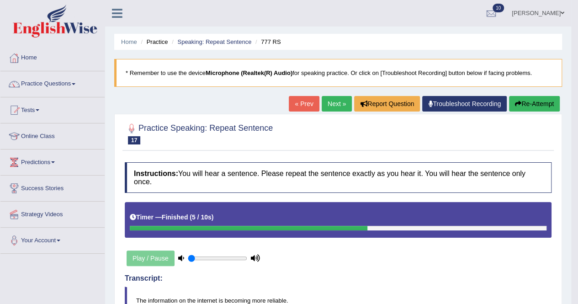
click at [328, 104] on link "Next »" at bounding box center [337, 104] width 30 height 16
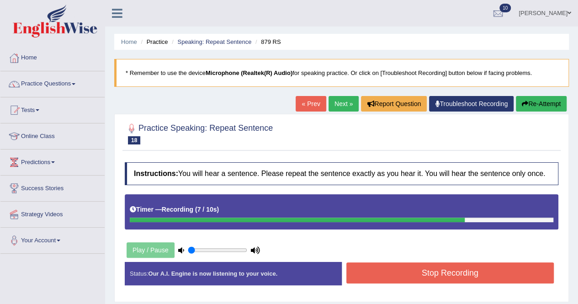
click at [414, 278] on button "Stop Recording" at bounding box center [451, 272] width 208 height 21
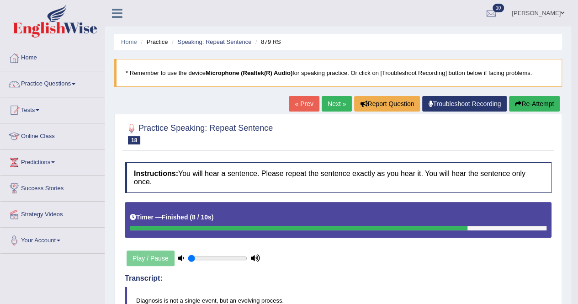
click at [336, 99] on link "Next »" at bounding box center [337, 104] width 30 height 16
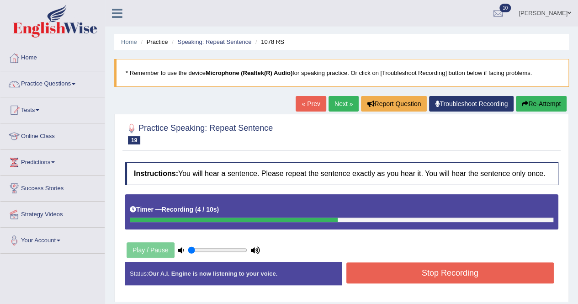
click at [395, 269] on button "Stop Recording" at bounding box center [451, 272] width 208 height 21
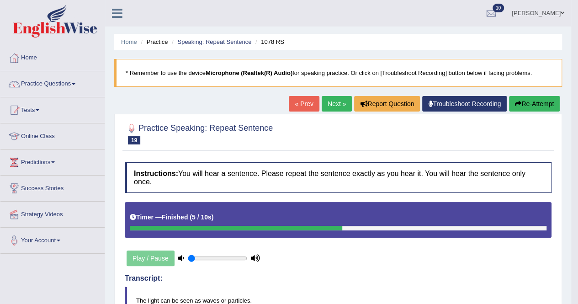
click at [332, 100] on link "Next »" at bounding box center [337, 104] width 30 height 16
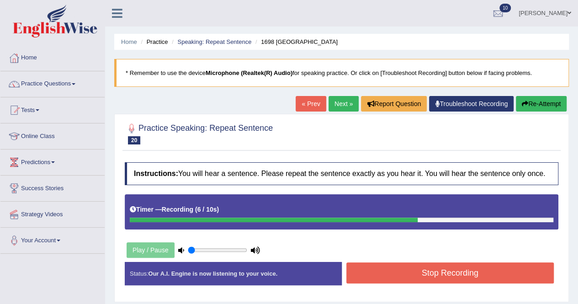
drag, startPoint x: 363, startPoint y: 287, endPoint x: 363, endPoint y: 279, distance: 7.8
click at [363, 279] on div "Status: Our A.I. Engine is now listening to your voice. Start Answering Stop Re…" at bounding box center [342, 278] width 434 height 32
click at [363, 279] on button "Stop Recording" at bounding box center [451, 272] width 208 height 21
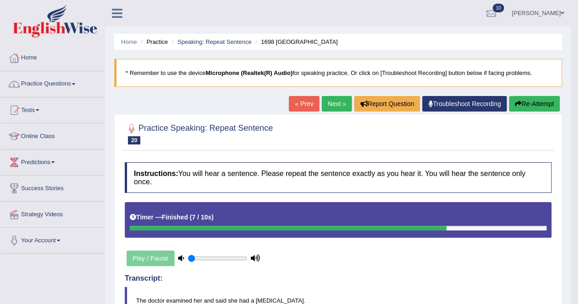
click at [80, 78] on link "Practice Questions" at bounding box center [52, 82] width 104 height 23
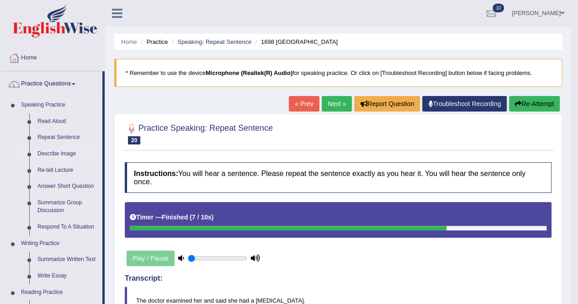
click at [55, 148] on link "Describe Image" at bounding box center [67, 154] width 69 height 16
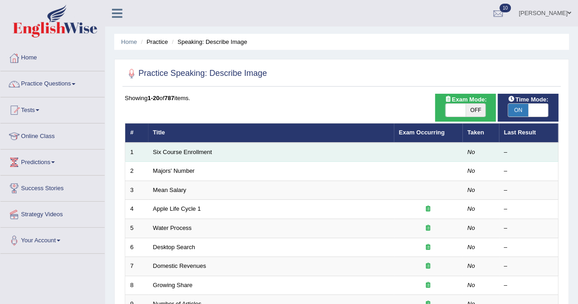
click at [167, 146] on td "Six Course Enrollment" at bounding box center [271, 152] width 246 height 19
click at [177, 146] on td "Six Course Enrollment" at bounding box center [271, 152] width 246 height 19
click at [187, 150] on link "Six Course Enrollment" at bounding box center [182, 152] width 59 height 7
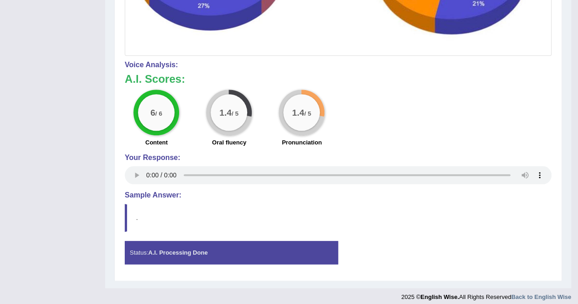
scroll to position [397, 0]
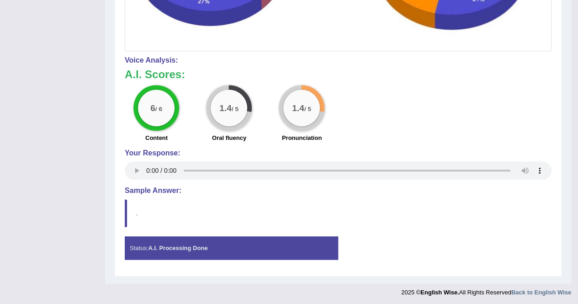
click at [140, 187] on h4 "Sample Answer:" at bounding box center [338, 191] width 427 height 8
click at [125, 216] on blockquote "." at bounding box center [338, 213] width 427 height 28
drag, startPoint x: 127, startPoint y: 216, endPoint x: 128, endPoint y: 209, distance: 6.9
click at [128, 209] on blockquote "." at bounding box center [338, 213] width 427 height 28
drag, startPoint x: 125, startPoint y: 212, endPoint x: 125, endPoint y: 234, distance: 21.9
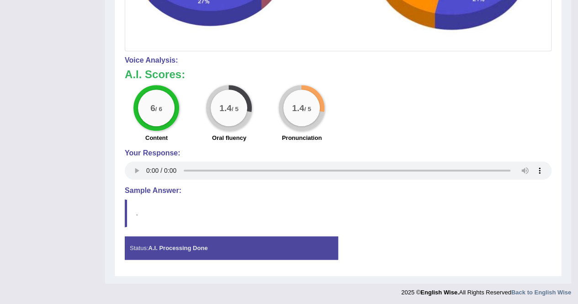
click at [125, 234] on div "Instructions: Look at the image below. In 25 seconds, please speak into the mic…" at bounding box center [339, 16] width 432 height 511
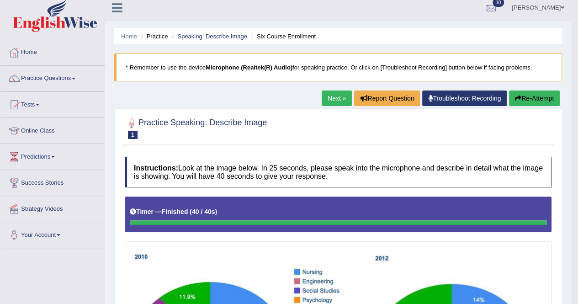
scroll to position [0, 0]
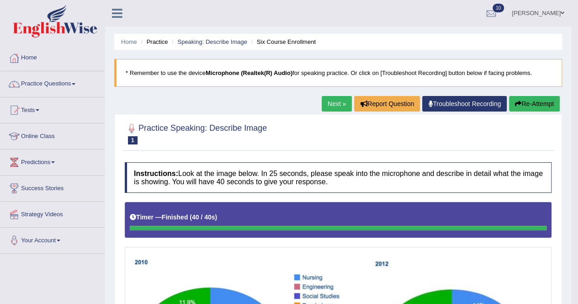
click at [326, 102] on link "Next »" at bounding box center [337, 104] width 30 height 16
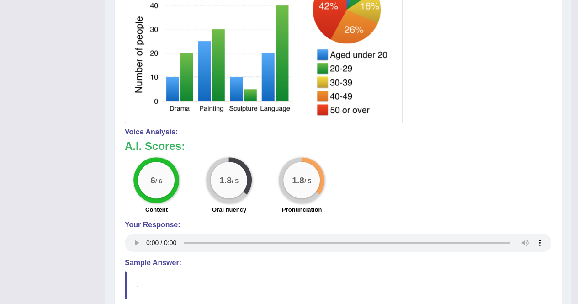
scroll to position [355, 0]
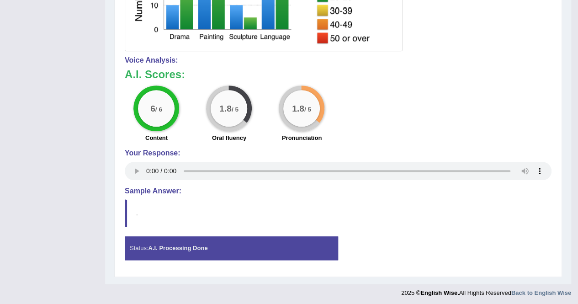
click at [170, 247] on strong "A.I. Processing Done" at bounding box center [177, 248] width 59 height 7
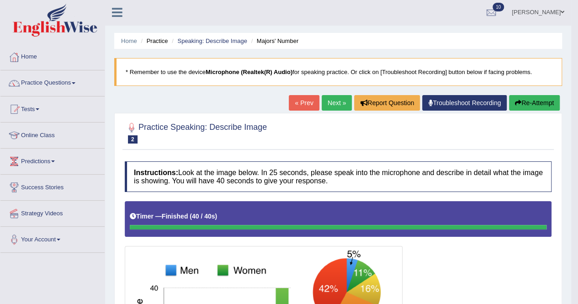
scroll to position [0, 0]
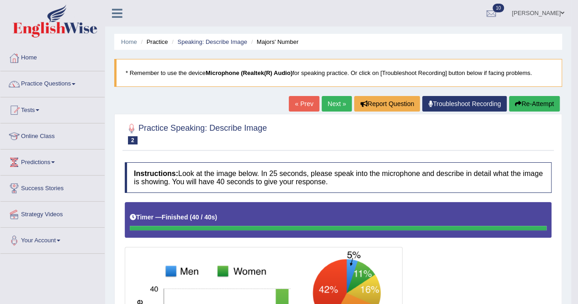
click at [331, 101] on link "Next »" at bounding box center [337, 104] width 30 height 16
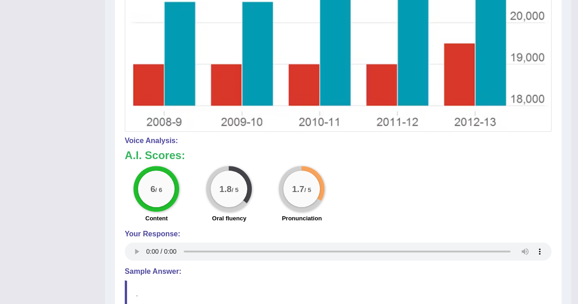
scroll to position [424, 0]
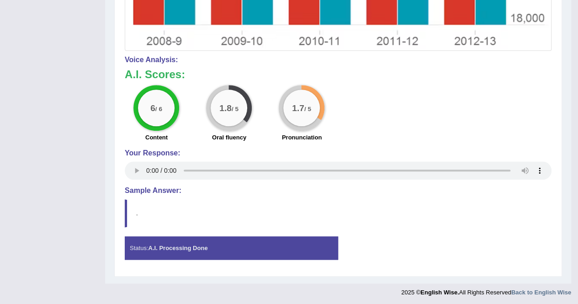
click at [141, 188] on h4 "Sample Answer:" at bounding box center [338, 191] width 427 height 8
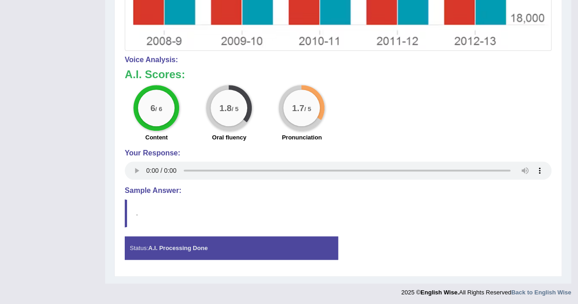
click at [141, 188] on h4 "Sample Answer:" at bounding box center [338, 191] width 427 height 8
click at [142, 245] on div "Status: A.I. Processing Done" at bounding box center [231, 247] width 213 height 23
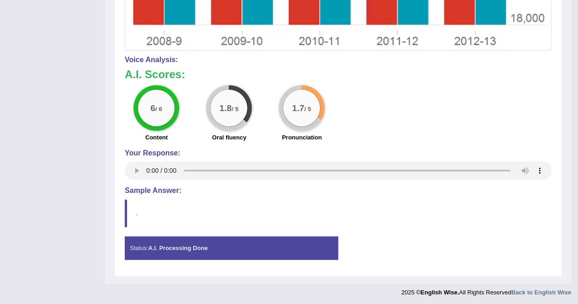
click at [142, 245] on div "Status: A.I. Processing Done" at bounding box center [231, 247] width 213 height 23
drag, startPoint x: 142, startPoint y: 245, endPoint x: 197, endPoint y: 243, distance: 54.5
click at [197, 243] on div "Status: A.I. Processing Done" at bounding box center [231, 247] width 213 height 23
click at [197, 245] on strong "A.I. Processing Done" at bounding box center [177, 248] width 59 height 7
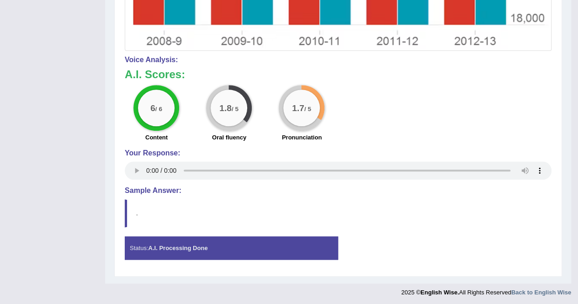
drag, startPoint x: 197, startPoint y: 243, endPoint x: 199, endPoint y: 233, distance: 10.0
click at [199, 233] on div "Instructions: Look at the image below. In 25 seconds, please speak into the mic…" at bounding box center [339, 3] width 432 height 538
drag, startPoint x: 199, startPoint y: 233, endPoint x: 200, endPoint y: 218, distance: 15.1
click at [200, 218] on div "Instructions: Look at the image below. In 25 seconds, please speak into the mic…" at bounding box center [339, 3] width 432 height 538
click at [200, 218] on blockquote "." at bounding box center [338, 213] width 427 height 28
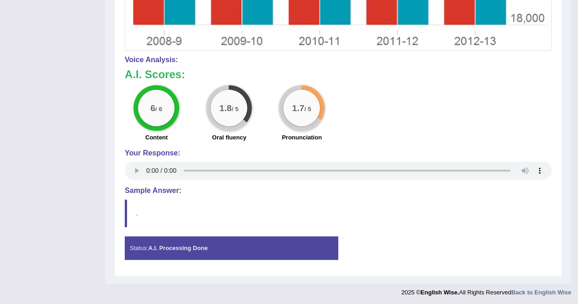
click at [200, 218] on blockquote "." at bounding box center [338, 213] width 427 height 28
click at [200, 219] on blockquote "." at bounding box center [338, 213] width 427 height 28
drag, startPoint x: 200, startPoint y: 219, endPoint x: 198, endPoint y: 226, distance: 8.0
click at [198, 227] on div "Instructions: Look at the image below. In 25 seconds, please speak into the mic…" at bounding box center [339, 3] width 432 height 538
click at [198, 230] on div "Instructions: Look at the image below. In 25 seconds, please speak into the mic…" at bounding box center [339, 3] width 432 height 538
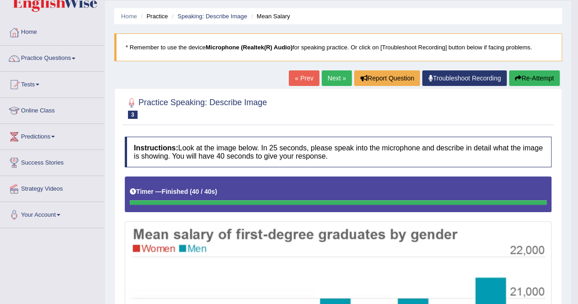
scroll to position [22, 0]
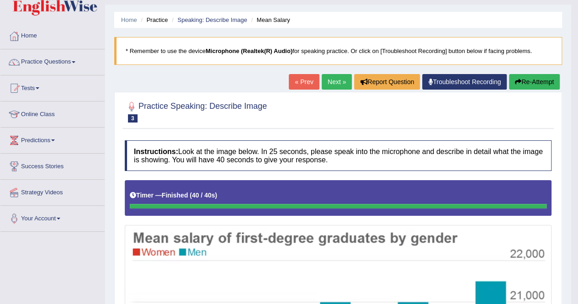
click at [335, 80] on link "Next »" at bounding box center [337, 82] width 30 height 16
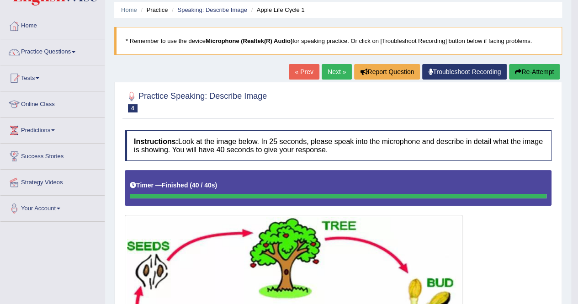
scroll to position [32, 0]
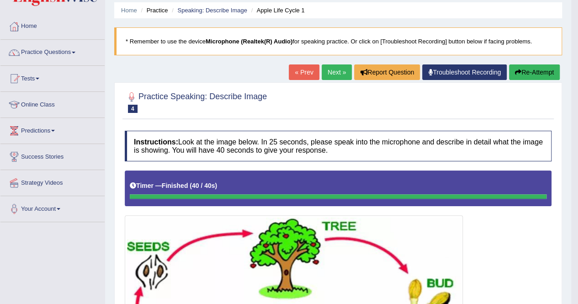
click at [327, 74] on link "Next »" at bounding box center [337, 72] width 30 height 16
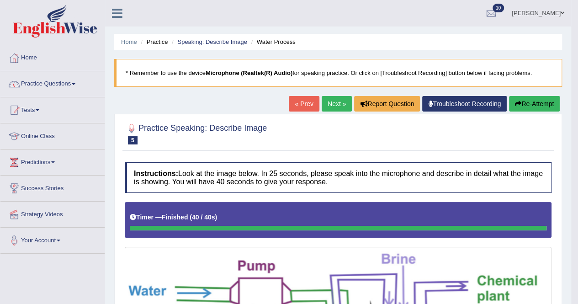
click at [74, 80] on link "Practice Questions" at bounding box center [52, 82] width 104 height 23
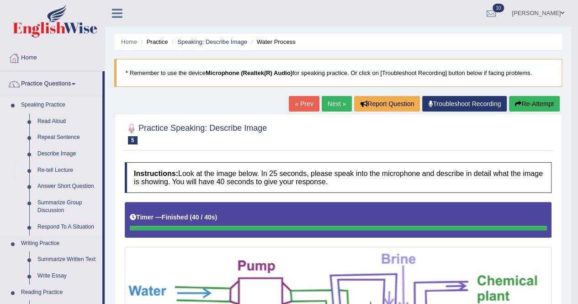
click at [48, 167] on link "Re-tell Lecture" at bounding box center [67, 170] width 69 height 16
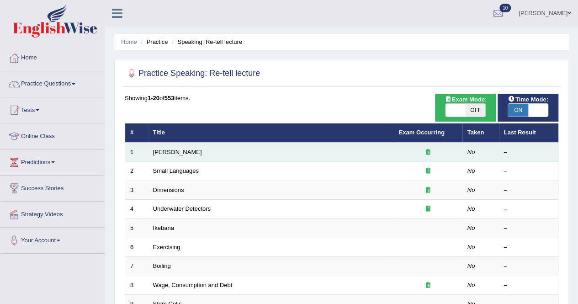
click at [206, 149] on td "[PERSON_NAME]" at bounding box center [271, 152] width 246 height 19
click at [165, 154] on link "[PERSON_NAME]" at bounding box center [177, 152] width 49 height 7
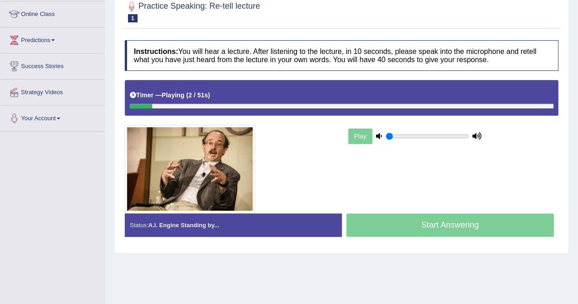
scroll to position [126, 0]
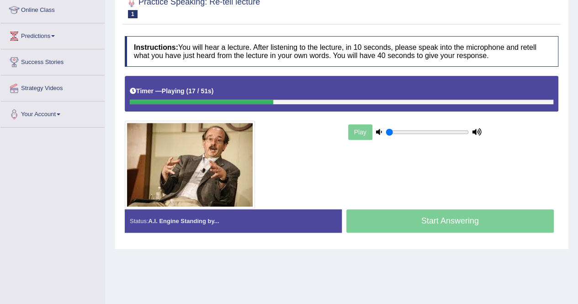
click at [373, 213] on div "Start Answering" at bounding box center [450, 222] width 217 height 26
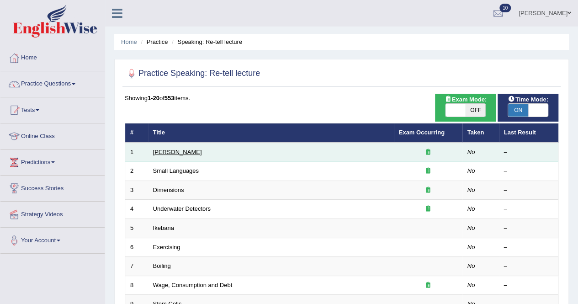
click at [158, 150] on link "[PERSON_NAME]" at bounding box center [177, 152] width 49 height 7
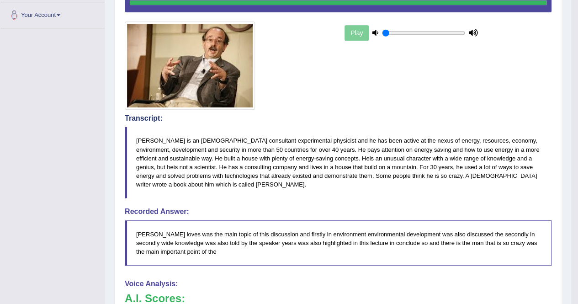
scroll to position [224, 0]
